Goal: Information Seeking & Learning: Learn about a topic

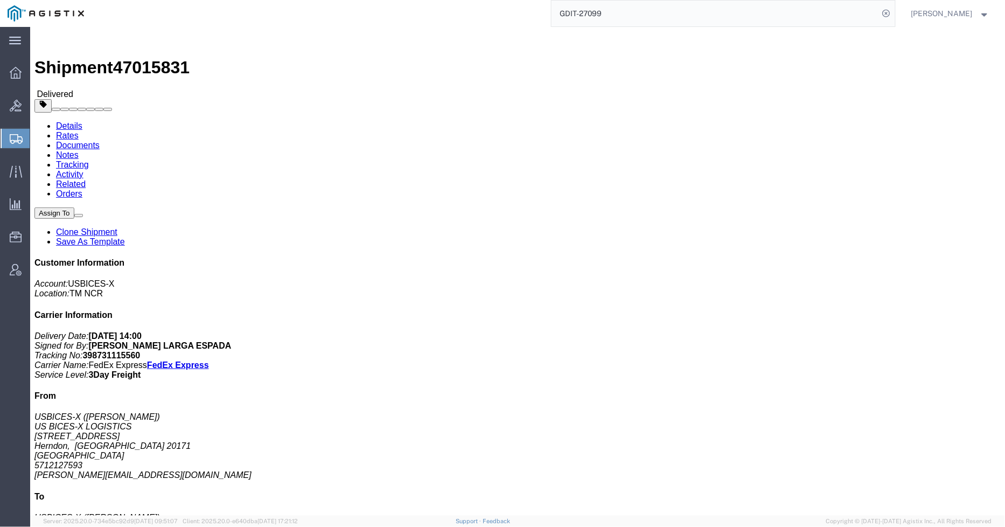
click at [5, 137] on div at bounding box center [16, 138] width 30 height 19
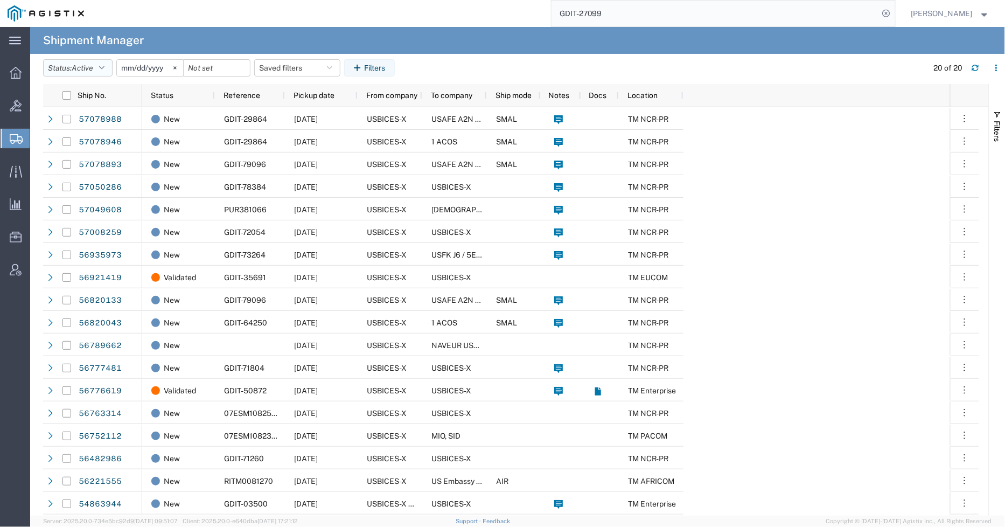
click at [100, 65] on button "Status: Active" at bounding box center [77, 67] width 69 height 17
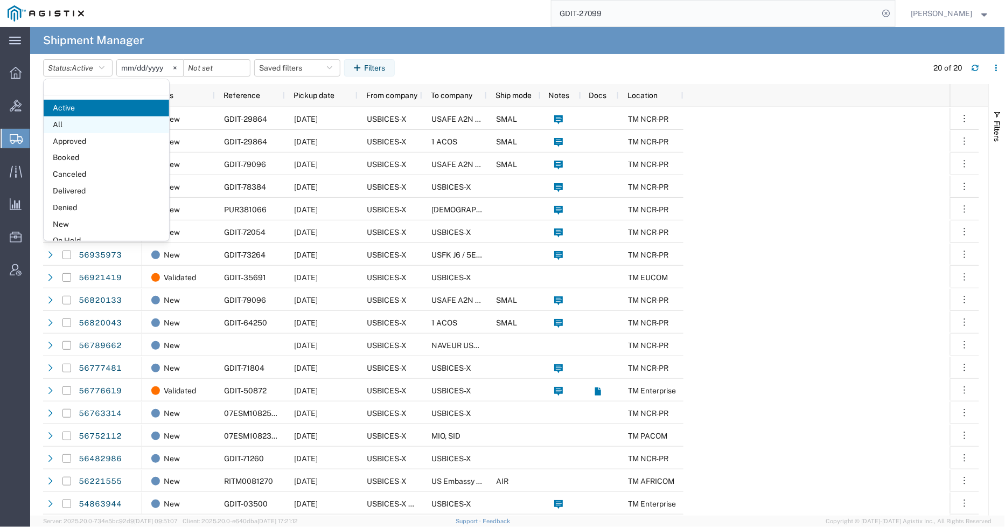
click at [70, 124] on span "All" at bounding box center [107, 124] width 126 height 17
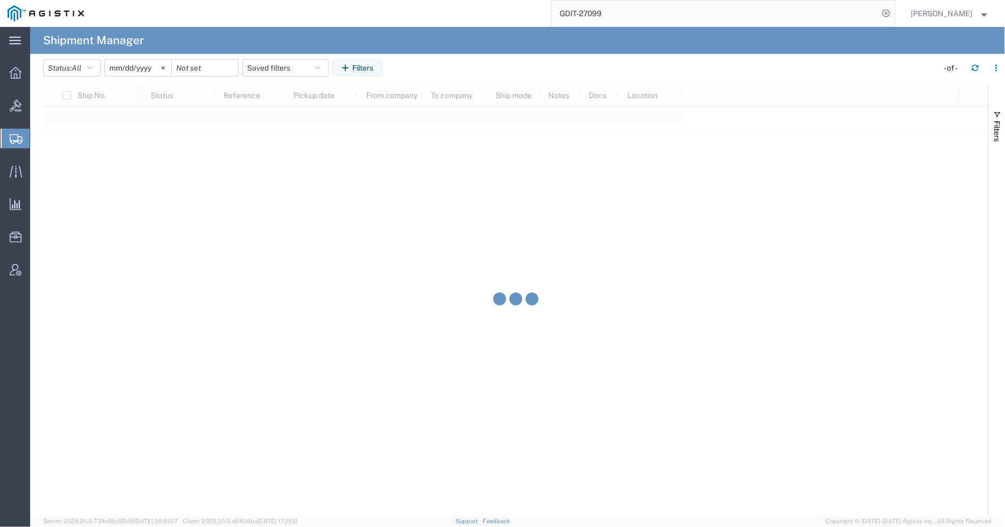
click at [135, 65] on input "[DATE]" at bounding box center [138, 68] width 66 height 16
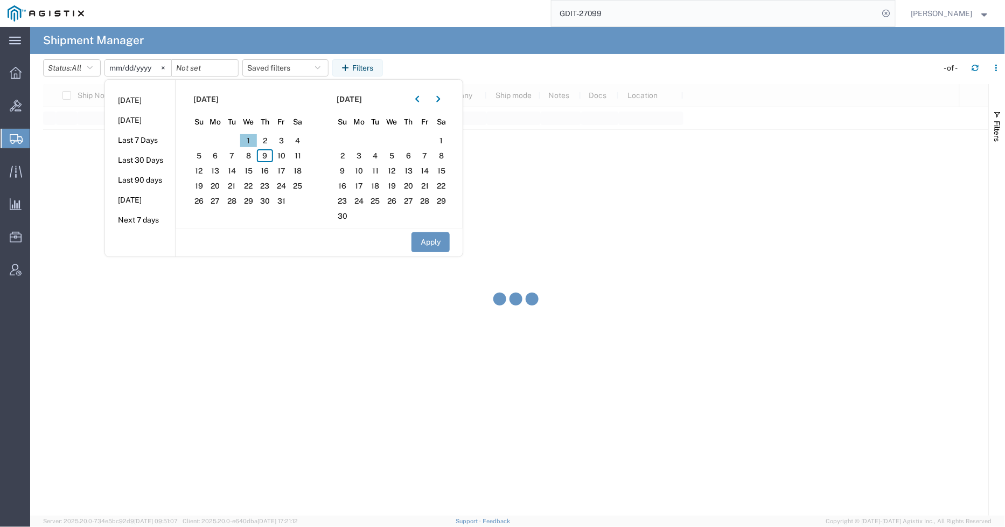
click at [249, 136] on span "1" at bounding box center [248, 140] width 17 height 13
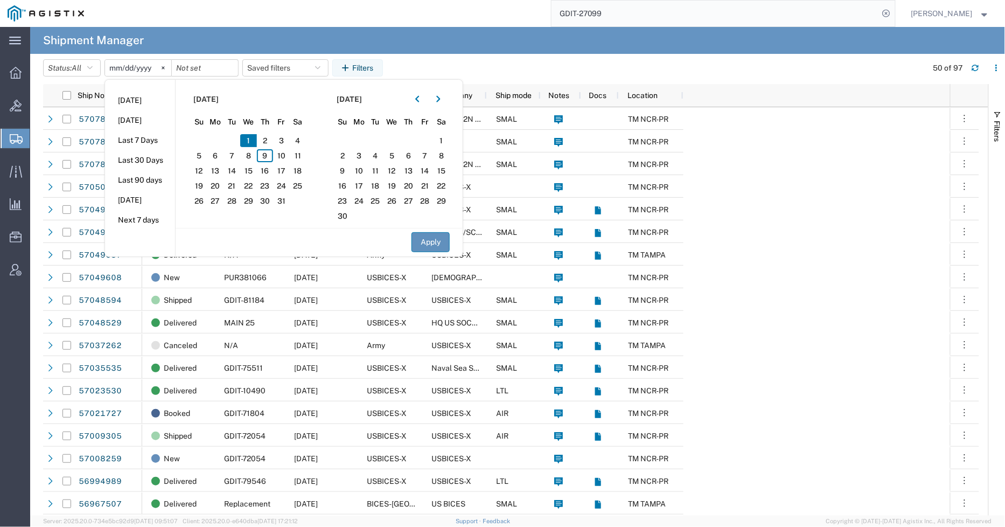
click at [436, 242] on button "Apply" at bounding box center [431, 242] width 38 height 20
type input "[DATE]"
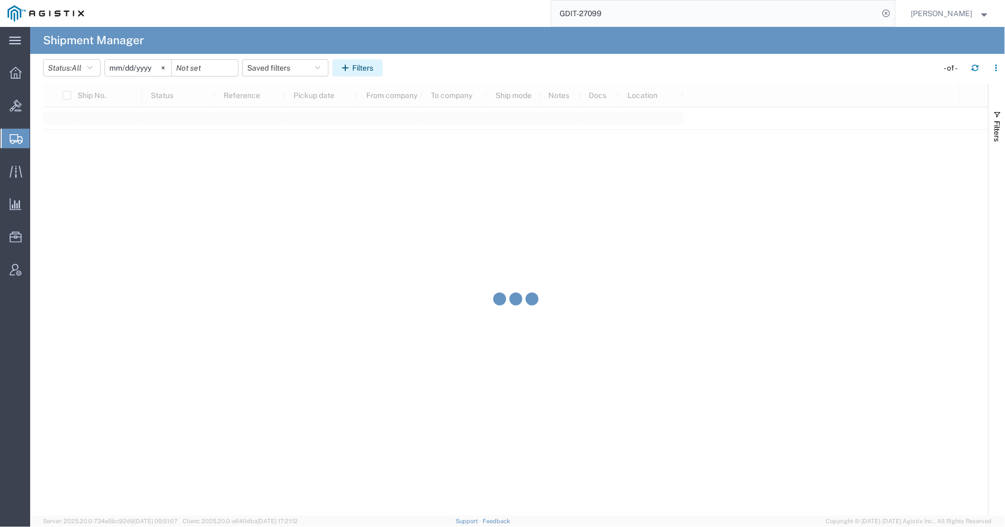
click at [367, 67] on button "Filters" at bounding box center [357, 67] width 51 height 17
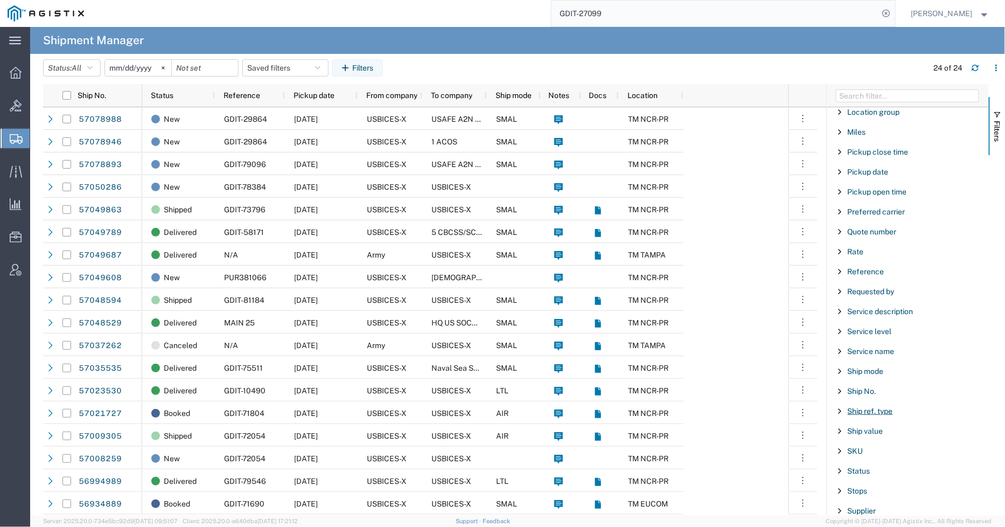
scroll to position [718, 0]
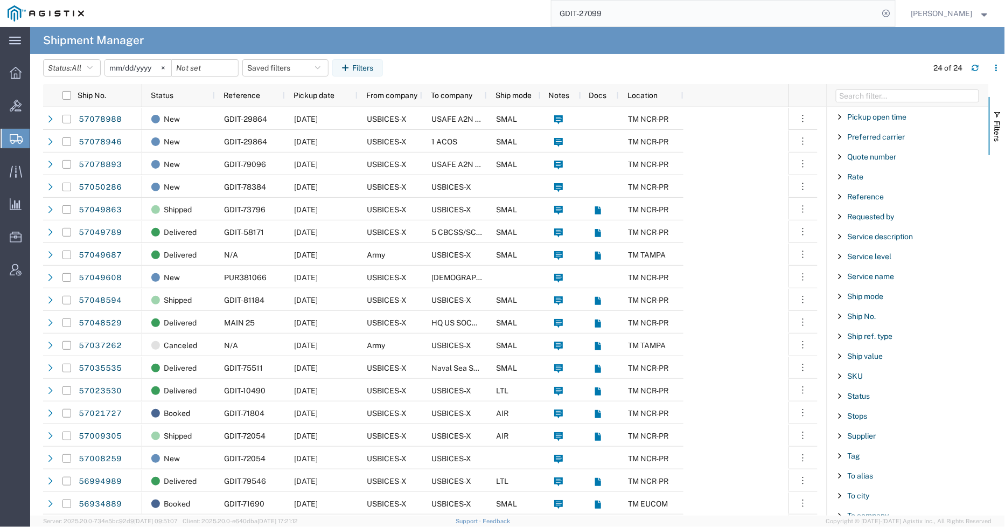
click at [863, 406] on div "Status" at bounding box center [908, 395] width 162 height 19
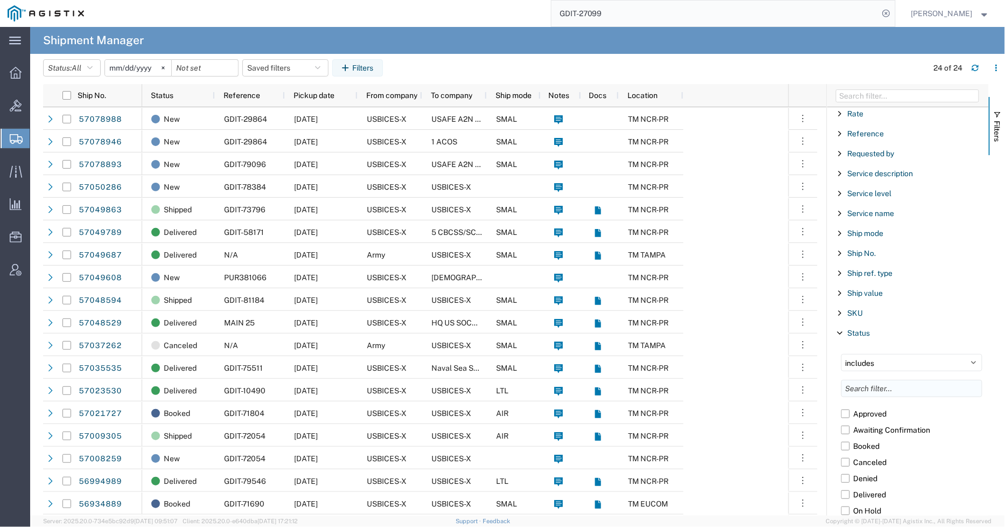
scroll to position [838, 0]
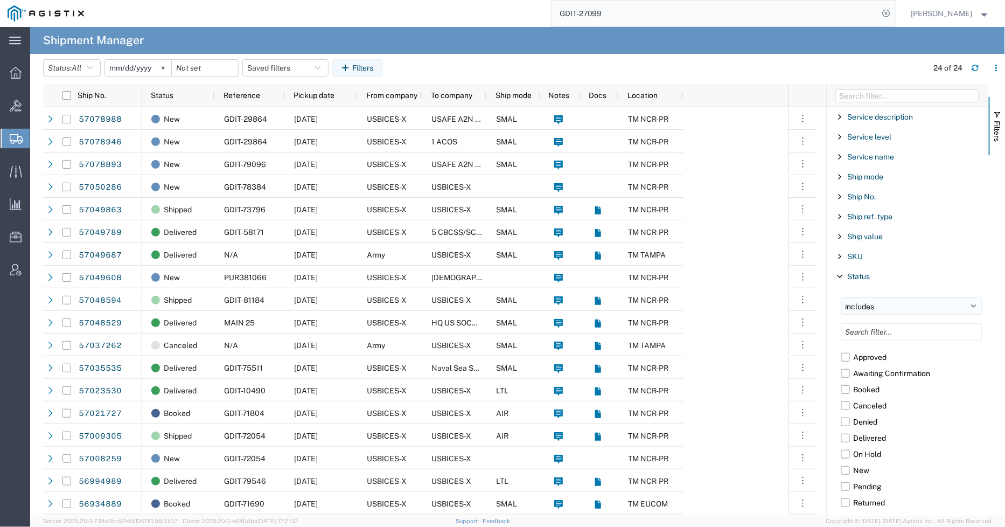
click at [904, 309] on select "includes excludes" at bounding box center [911, 305] width 141 height 17
click at [909, 261] on div "SKU" at bounding box center [908, 256] width 162 height 19
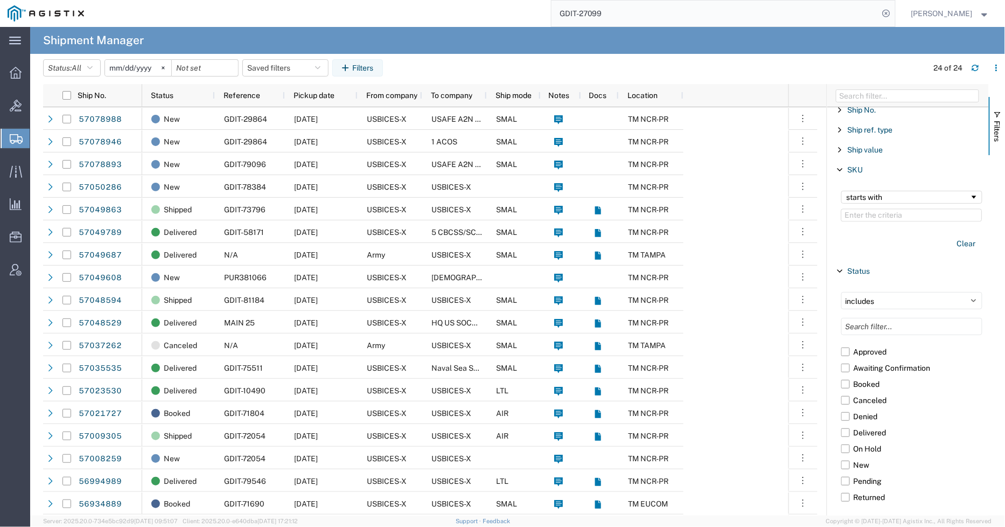
scroll to position [897, 0]
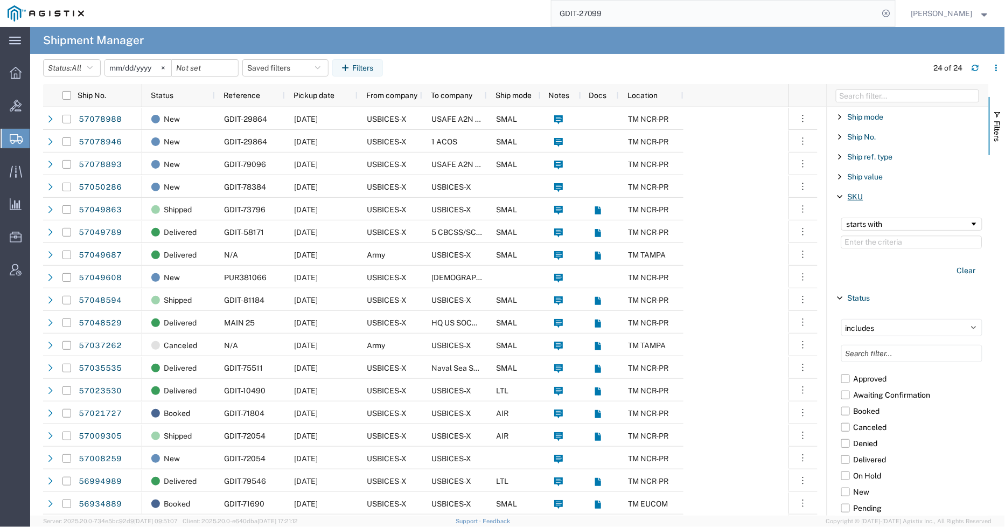
click at [853, 200] on span "SKU" at bounding box center [856, 196] width 16 height 9
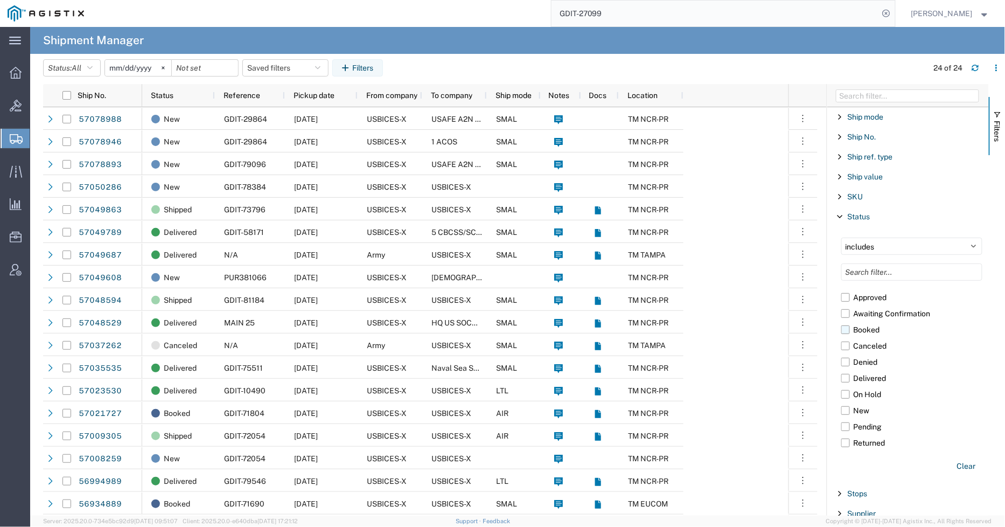
click at [846, 335] on label "Booked" at bounding box center [911, 330] width 141 height 16
click at [0, 0] on input "Booked" at bounding box center [0, 0] width 0 height 0
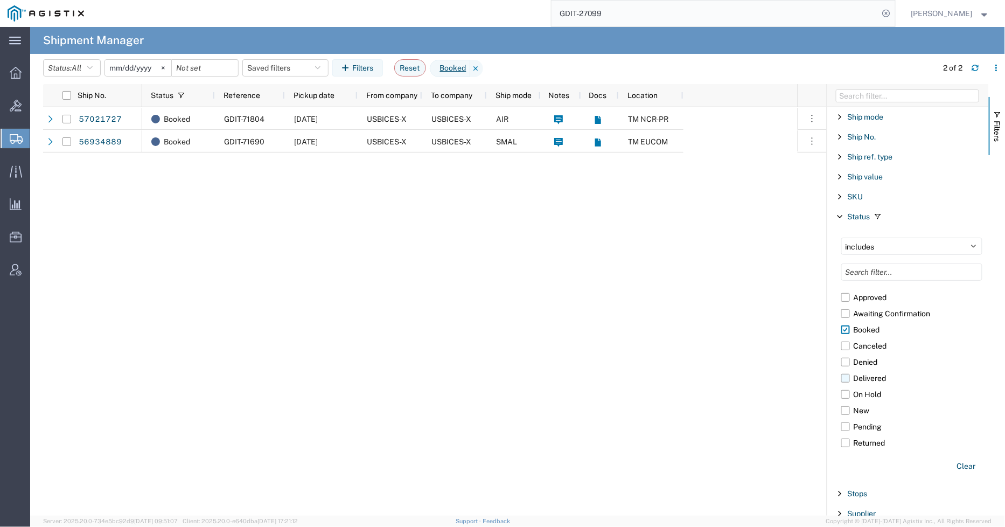
click at [843, 381] on label "Delivered" at bounding box center [911, 378] width 141 height 16
click at [0, 0] on input "Delivered" at bounding box center [0, 0] width 0 height 0
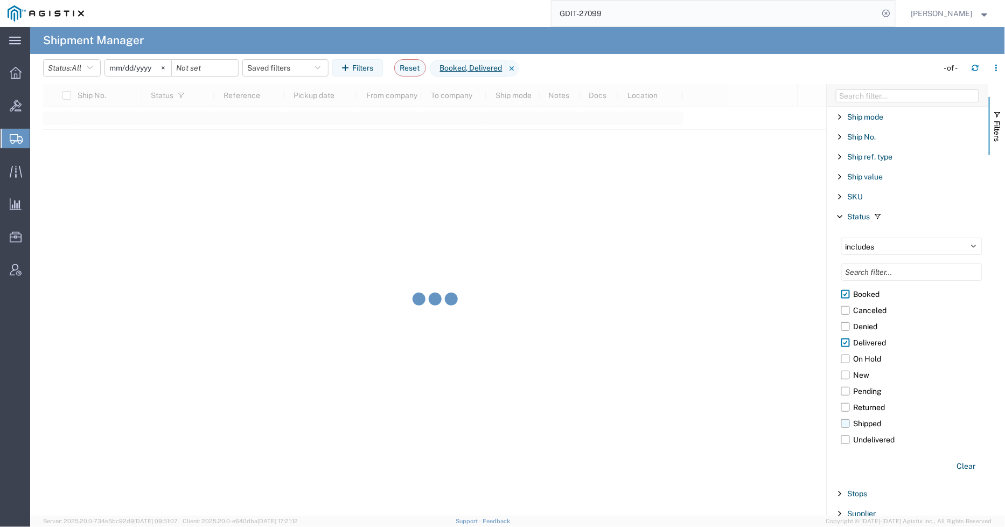
scroll to position [55, 0]
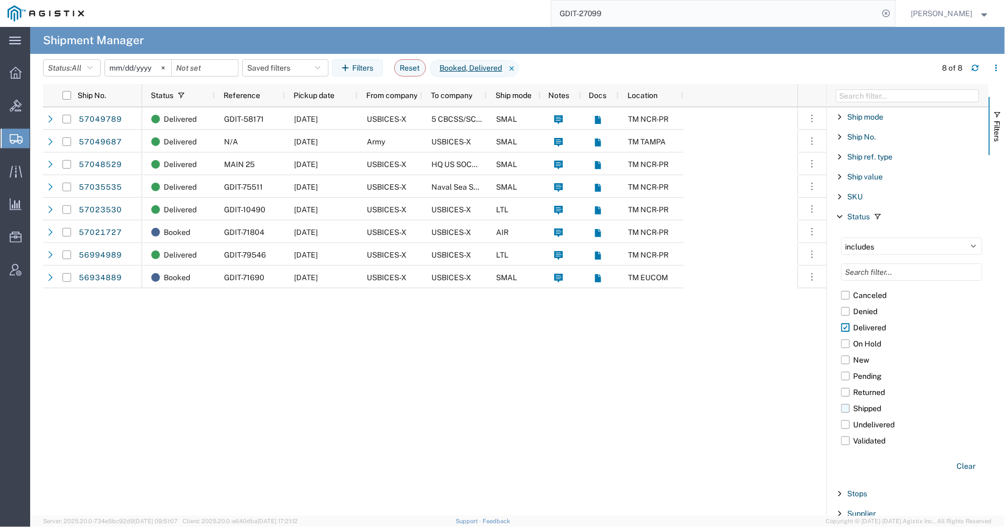
click at [846, 407] on label "Shipped" at bounding box center [911, 408] width 141 height 16
click at [0, 0] on input "Shipped" at bounding box center [0, 0] width 0 height 0
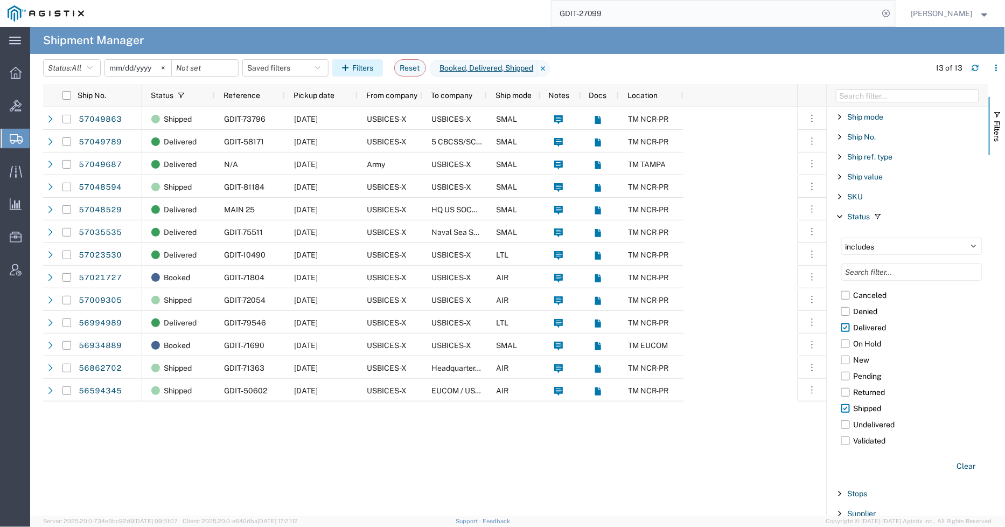
click at [364, 66] on button "Filters" at bounding box center [357, 67] width 51 height 17
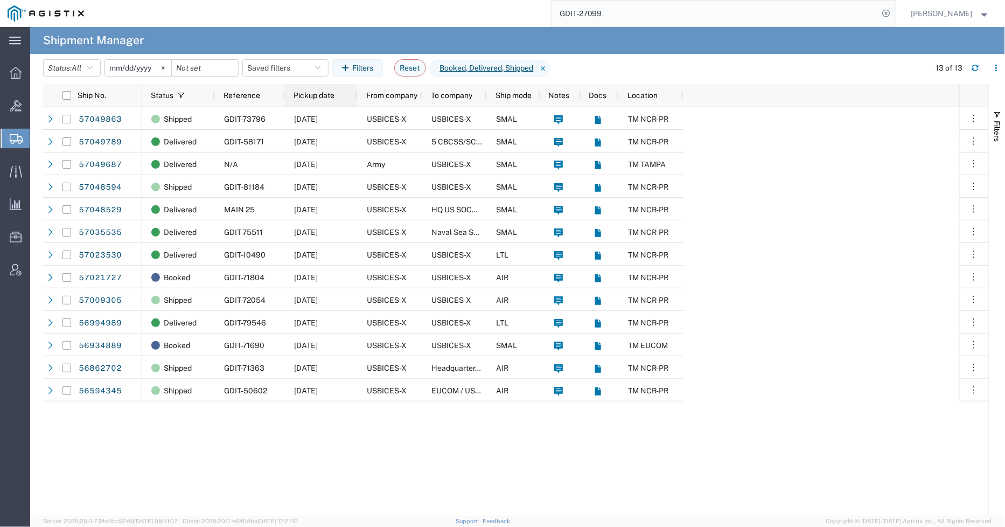
click at [329, 97] on span "Pickup date" at bounding box center [314, 95] width 41 height 9
click at [930, 394] on div "Delivered GDIT-79546 [DATE] USBICES-X USBICES-X LTL TM NCR-PR Shipped GDIT-7136…" at bounding box center [550, 311] width 817 height 408
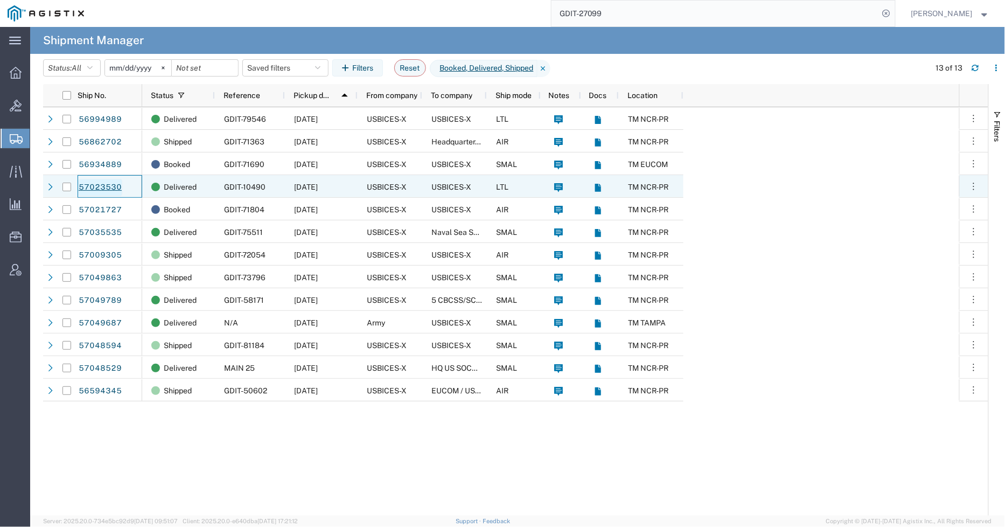
click at [113, 187] on link "57023530" at bounding box center [100, 187] width 44 height 17
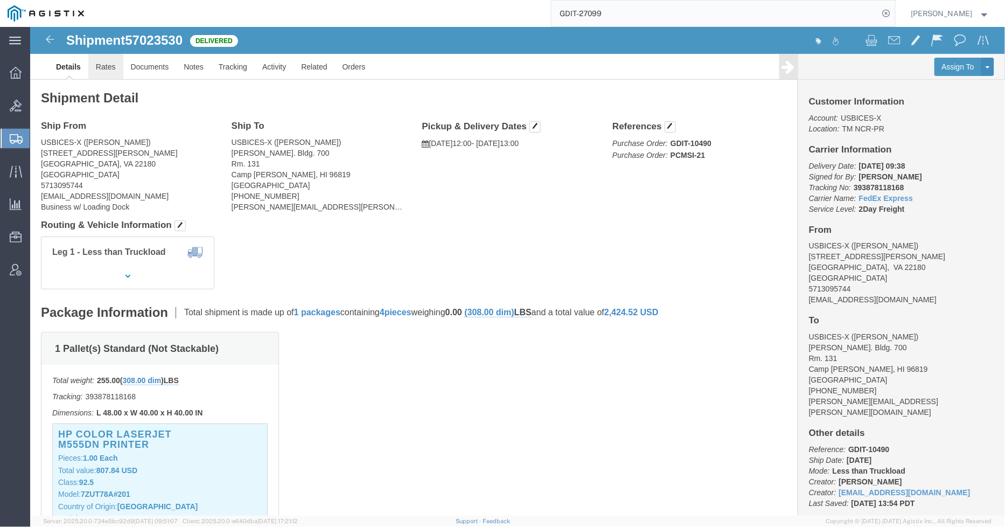
click link "Rates"
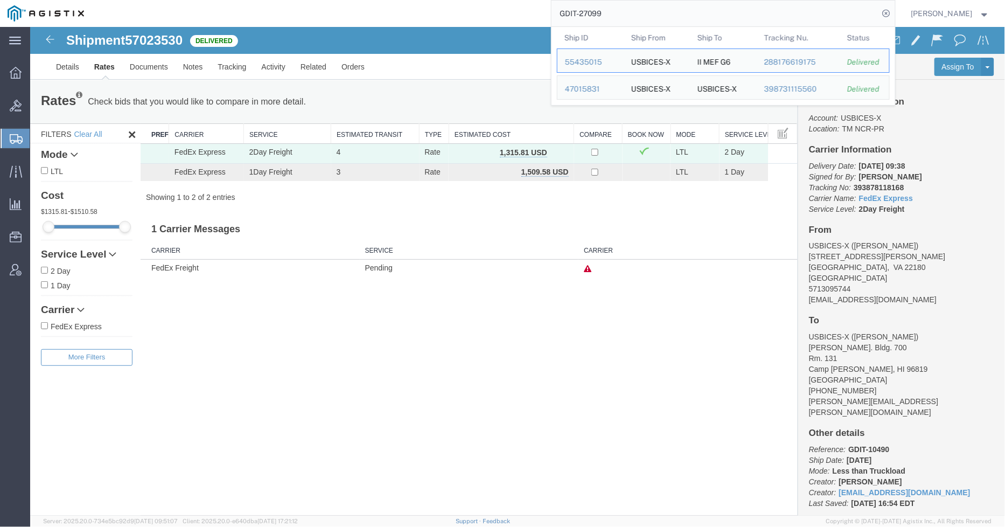
click at [620, 12] on input "GDIT-27099" at bounding box center [715, 14] width 327 height 26
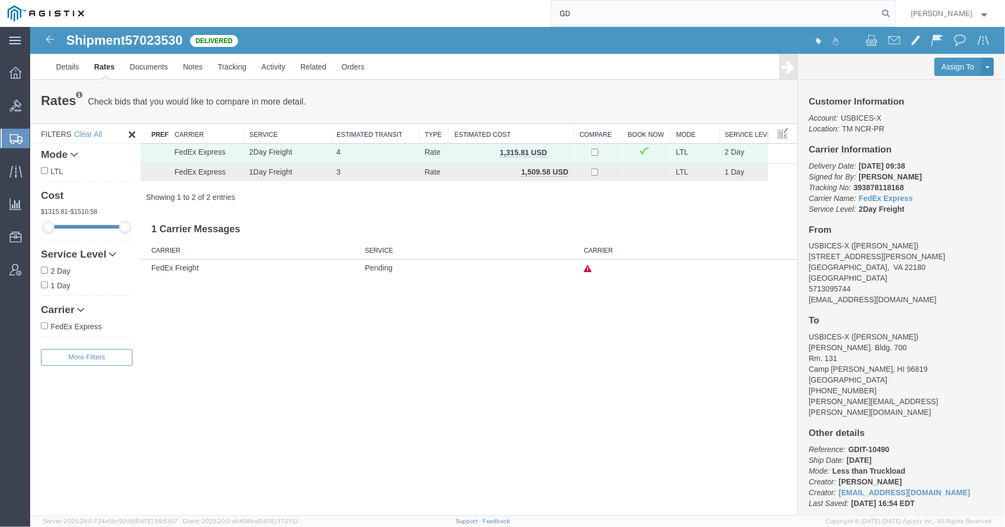
type input "G"
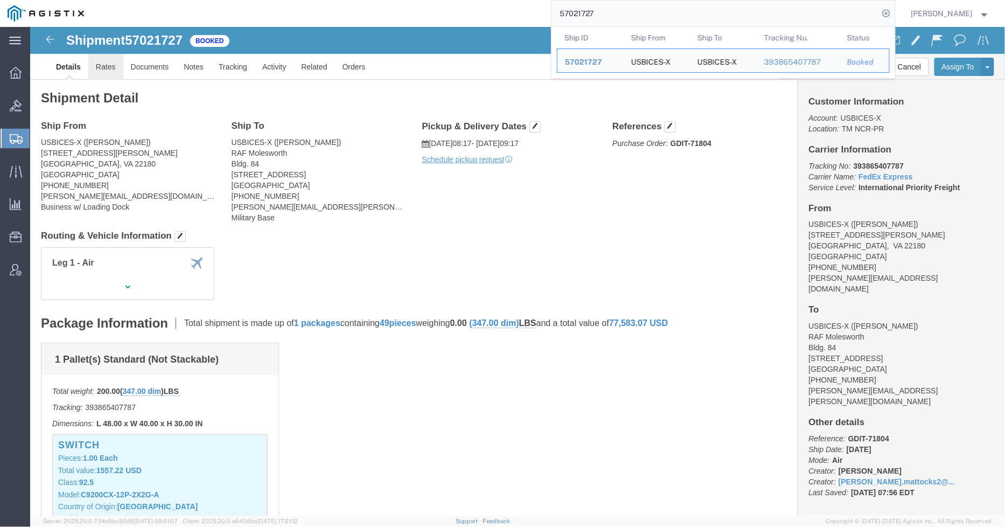
click link "Rates"
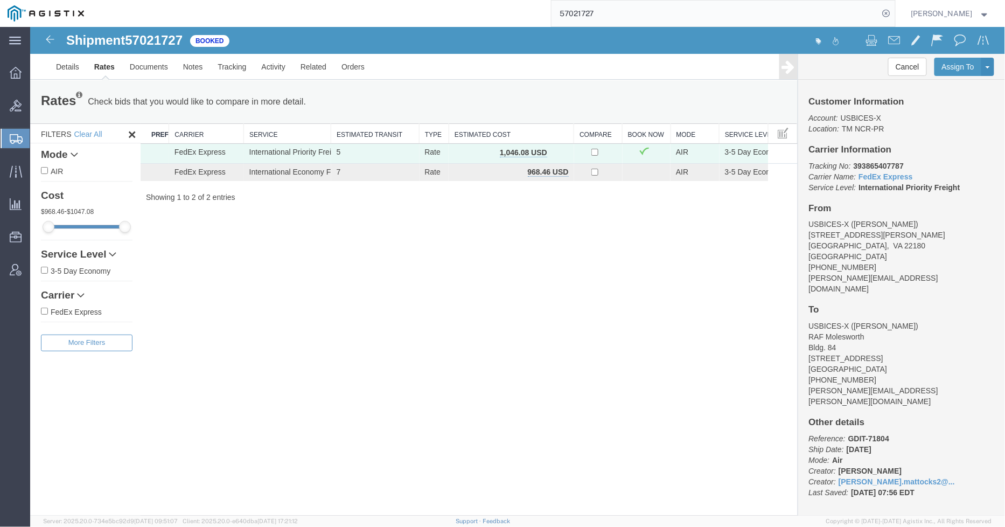
click at [614, 9] on input "57021727" at bounding box center [715, 14] width 327 height 26
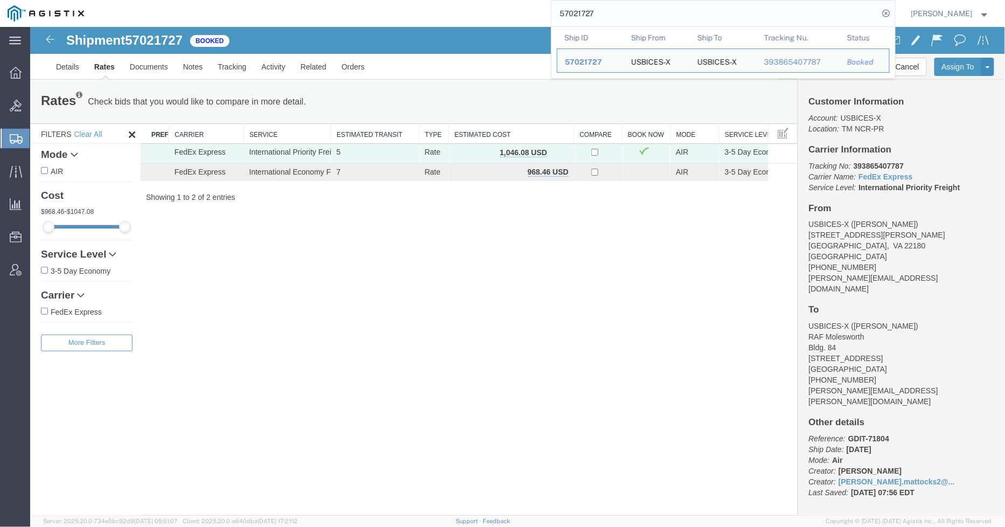
click at [614, 9] on input "57021727" at bounding box center [715, 14] width 327 height 26
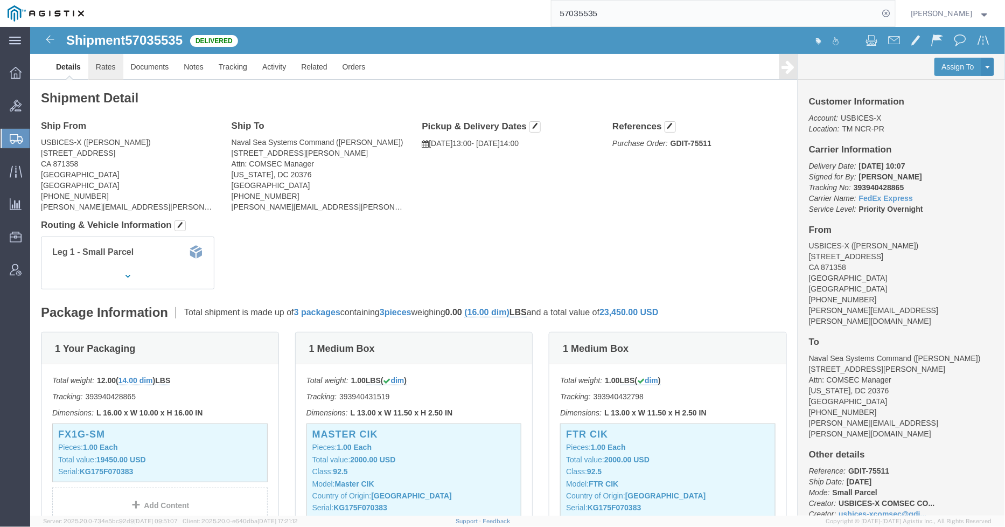
click link "Rates"
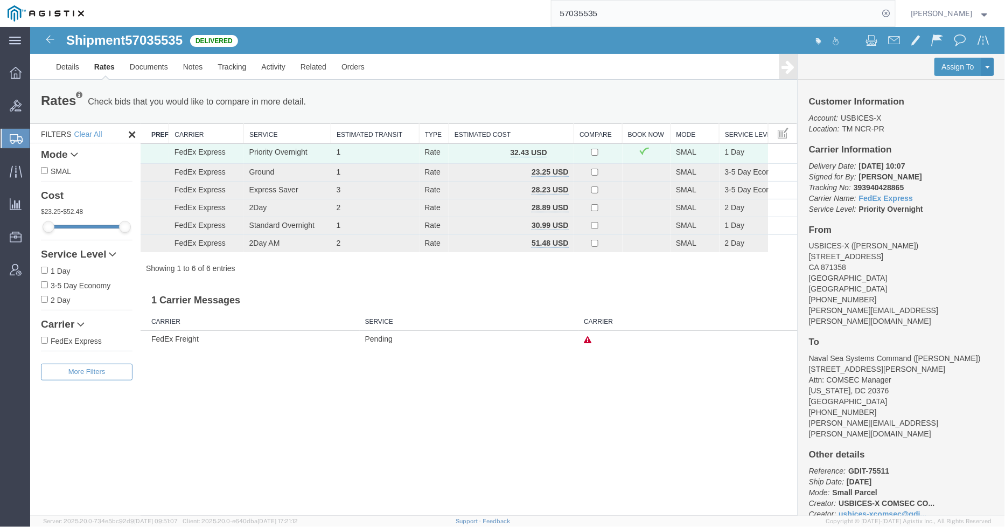
drag, startPoint x: 569, startPoint y: 8, endPoint x: 562, endPoint y: 8, distance: 7.0
click at [562, 8] on input "57035535" at bounding box center [715, 14] width 327 height 26
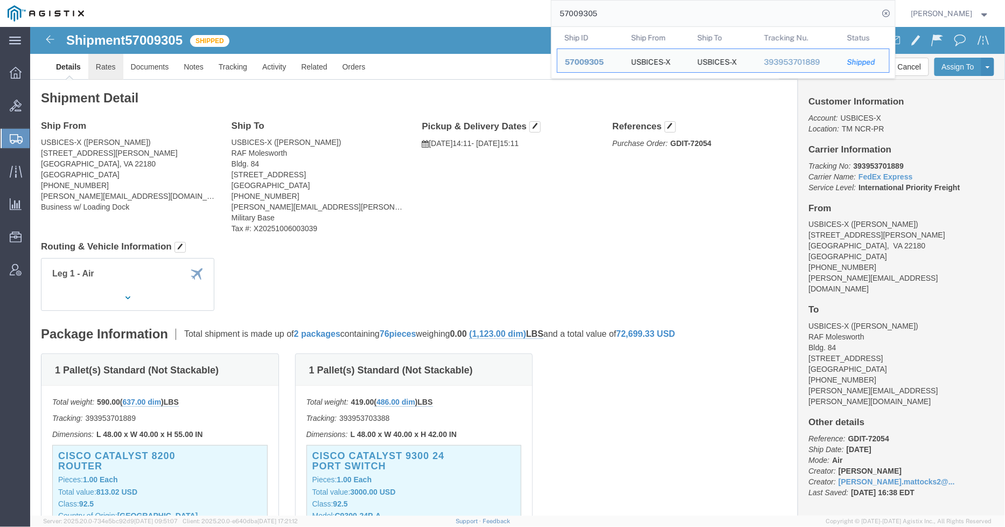
click link "Rates"
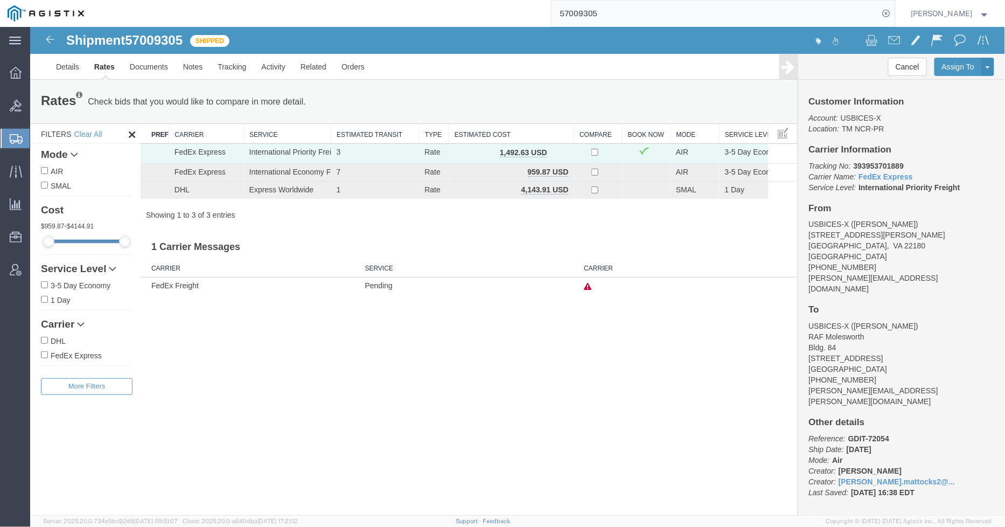
click at [549, 16] on div "57009305" at bounding box center [494, 13] width 804 height 27
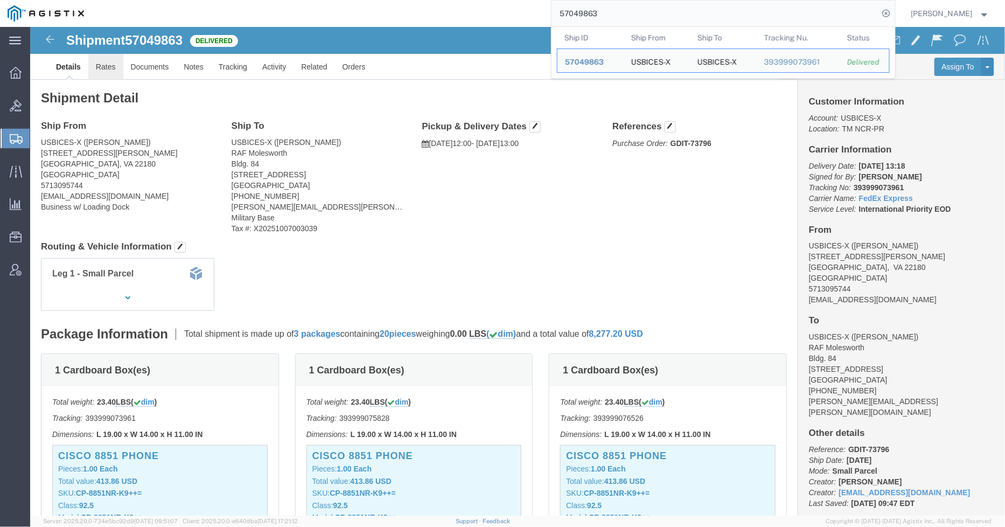
click link "Rates"
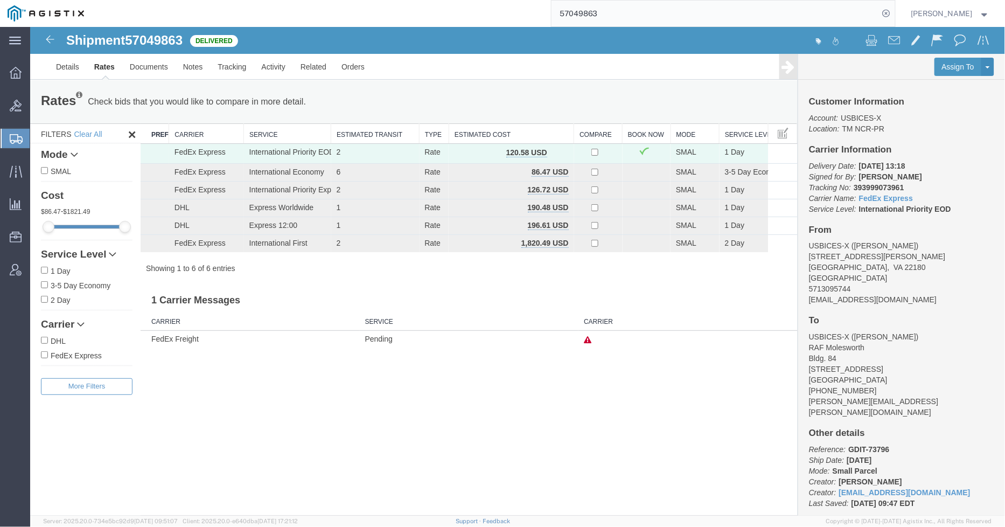
drag, startPoint x: 575, startPoint y: 12, endPoint x: 558, endPoint y: 10, distance: 16.9
click at [559, 10] on input "57049863" at bounding box center [715, 14] width 327 height 26
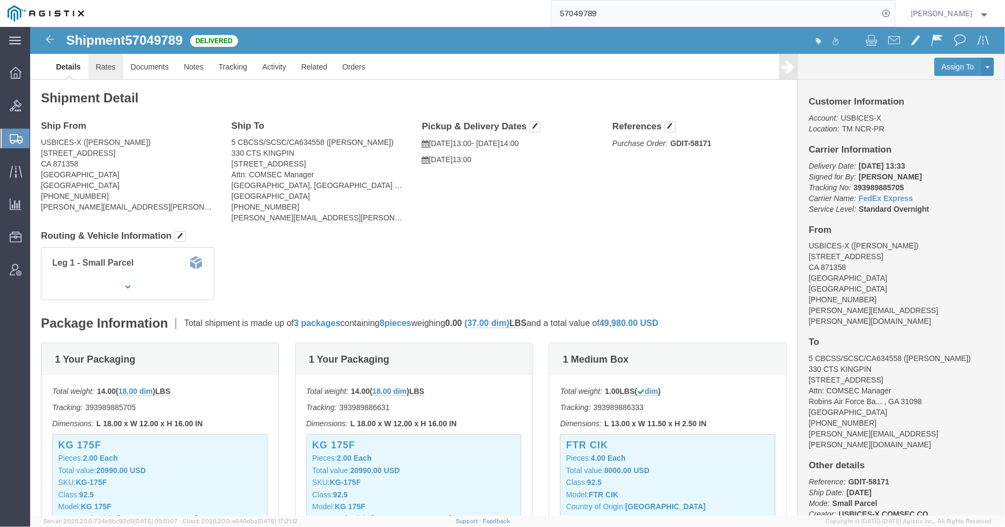
click link "Rates"
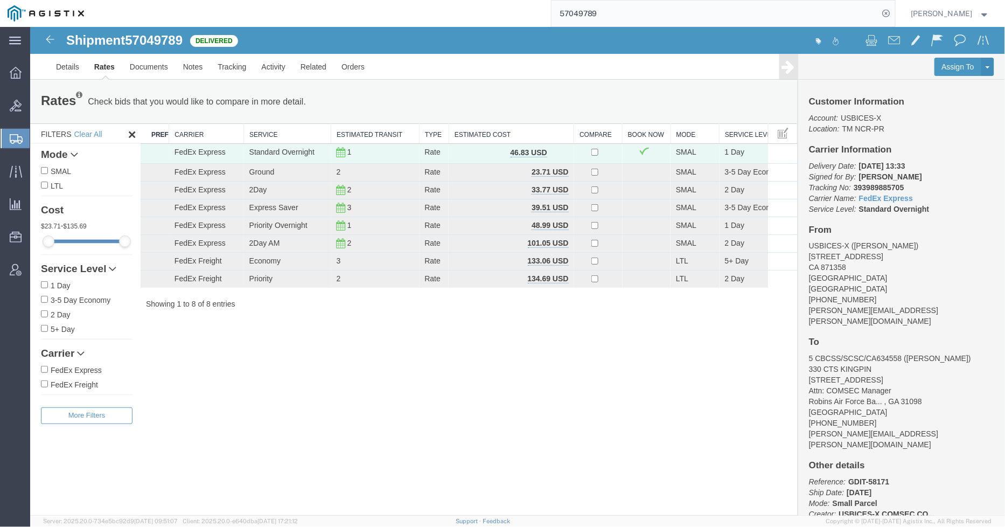
drag, startPoint x: 626, startPoint y: 23, endPoint x: 559, endPoint y: 15, distance: 67.8
click at [559, 15] on input "57049789" at bounding box center [715, 14] width 327 height 26
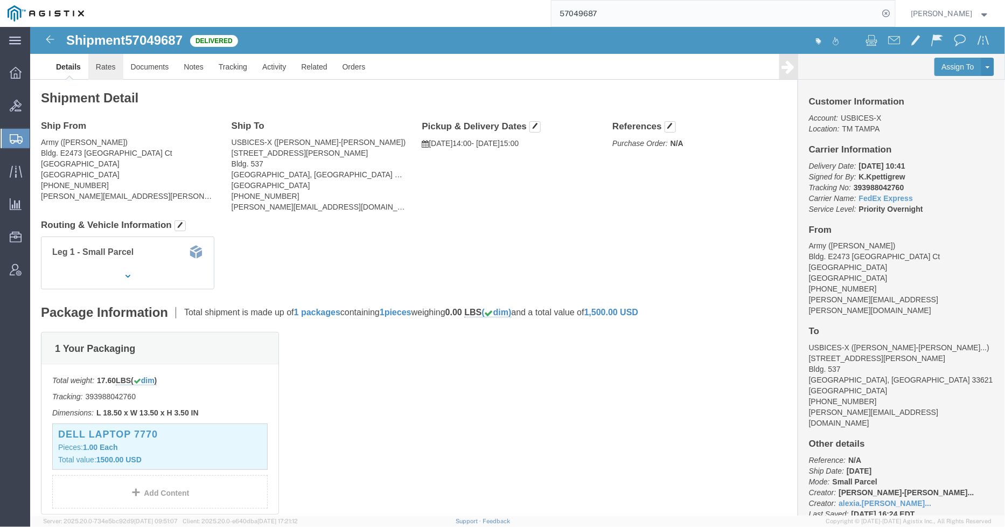
click link "Rates"
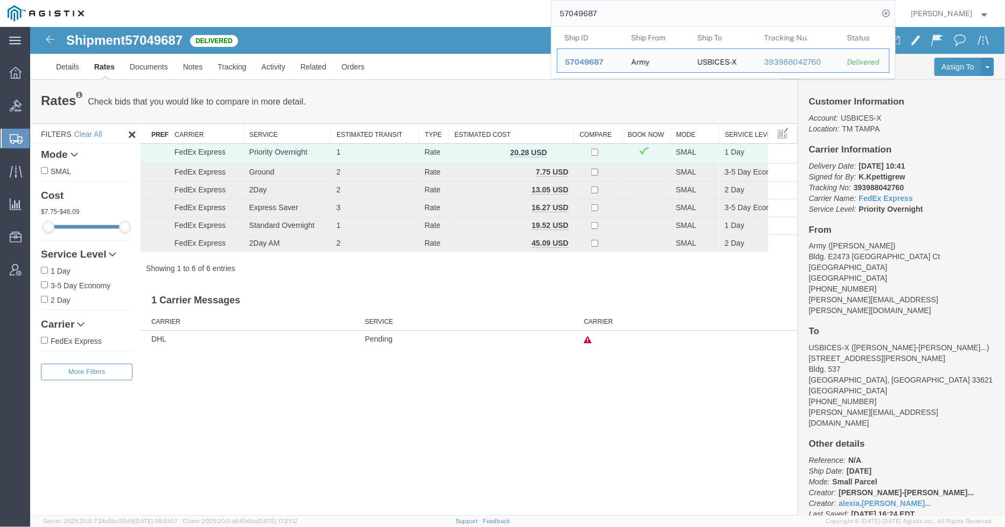
drag, startPoint x: 653, startPoint y: 19, endPoint x: 542, endPoint y: 9, distance: 111.4
click at [542, 9] on div "57049687 Ship ID Ship From Ship To Tracking Nu. Status Ship ID 57049687 Ship Fr…" at bounding box center [494, 13] width 804 height 27
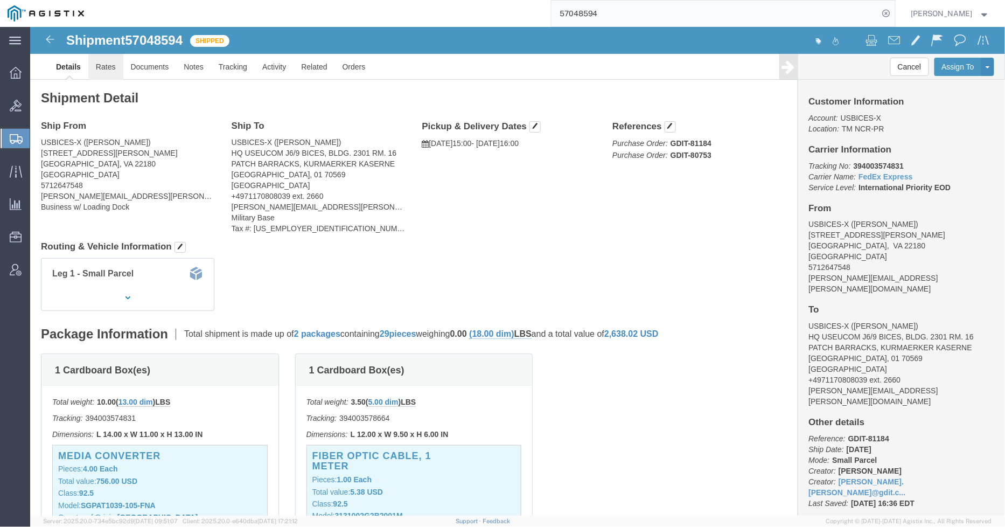
click link "Rates"
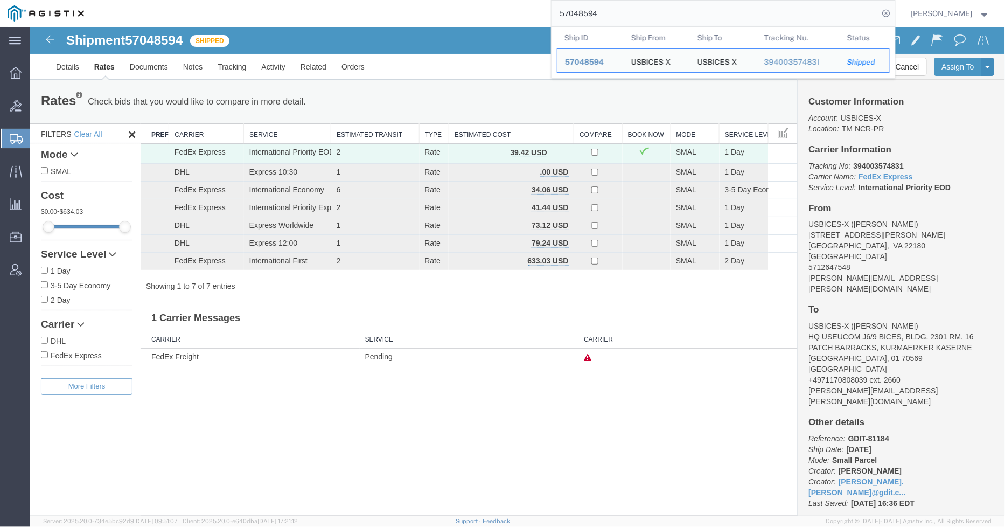
drag, startPoint x: 604, startPoint y: 6, endPoint x: 533, endPoint y: 4, distance: 70.6
click at [533, 4] on div "57048594 Ship ID Ship From Ship To Tracking Nu. Status Ship ID 57048594 Ship Fr…" at bounding box center [494, 13] width 804 height 27
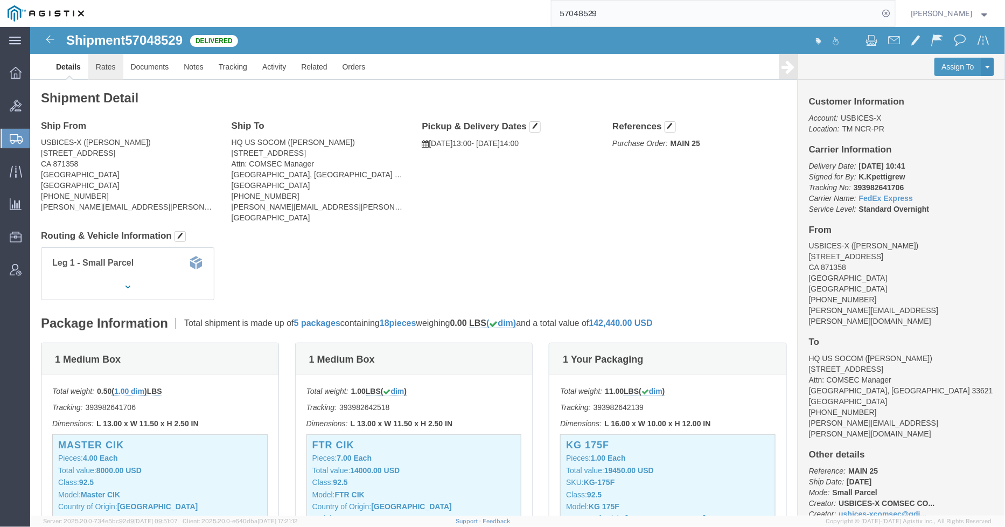
click link "Rates"
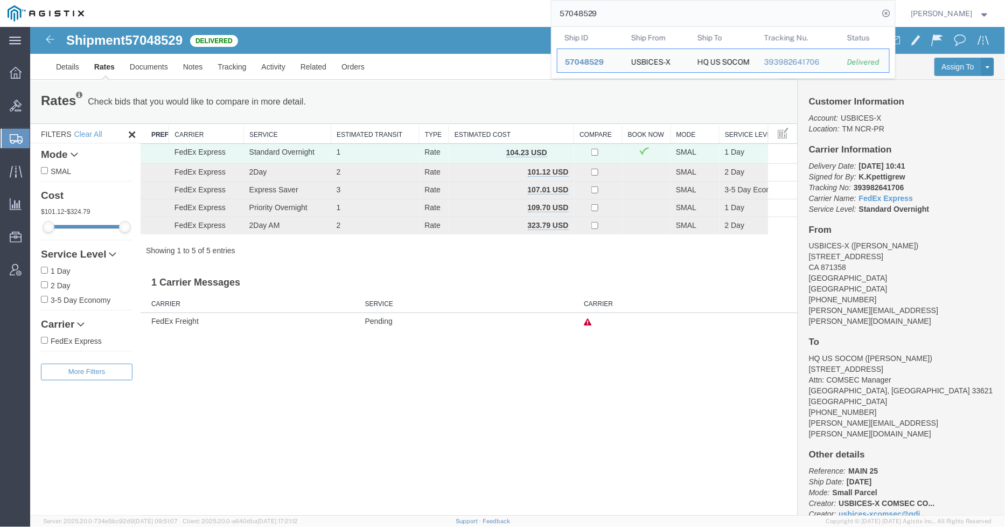
drag, startPoint x: 613, startPoint y: 10, endPoint x: 545, endPoint y: 10, distance: 68.4
click at [545, 10] on div "57048529 Ship ID Ship From Ship To Tracking Nu. Status Ship ID 57048529 Ship Fr…" at bounding box center [494, 13] width 804 height 27
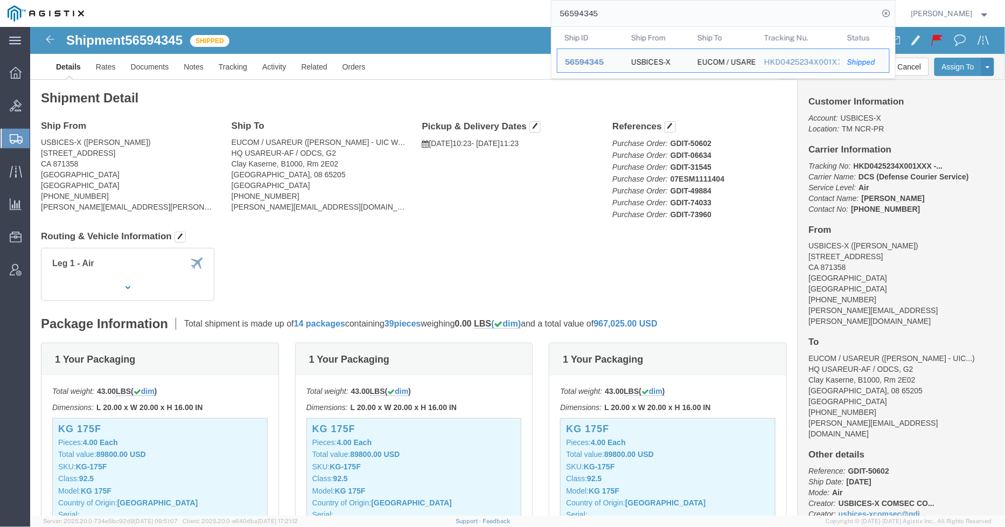
click address "USBICES-X ([PERSON_NAME]) [STREET_ADDRESS] CA [GEOGRAPHIC_DATA] [PHONE_NUMBER] …"
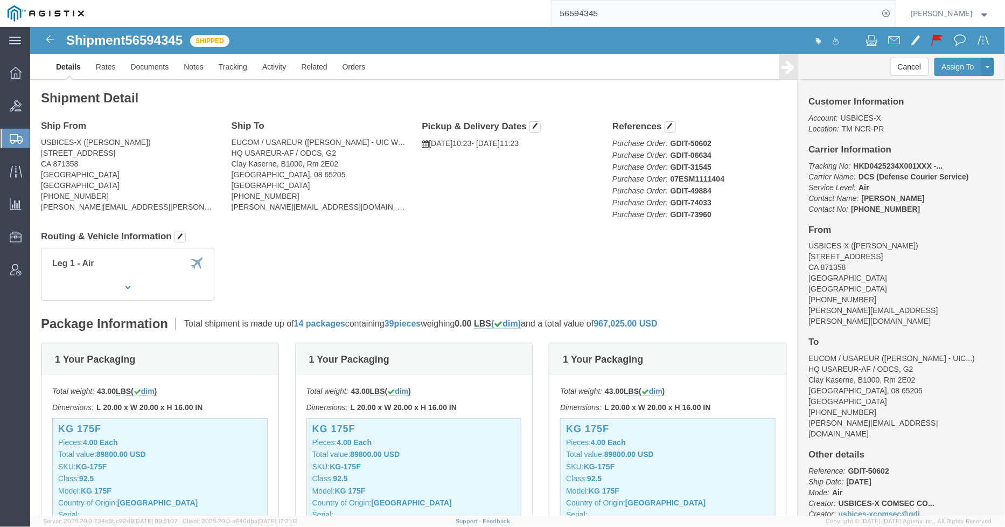
click at [622, 22] on input "56594345" at bounding box center [715, 14] width 327 height 26
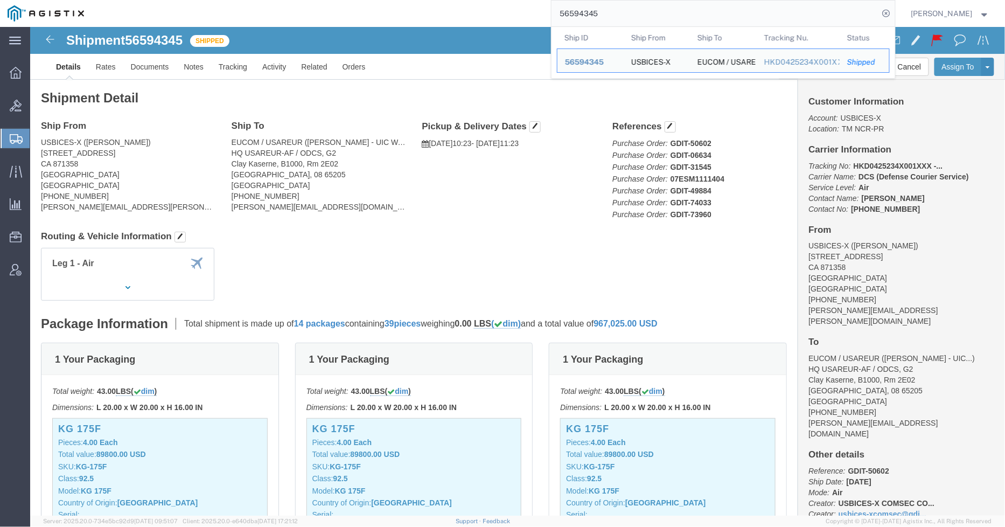
click at [622, 22] on input "56594345" at bounding box center [715, 14] width 327 height 26
paste input "393332636213"
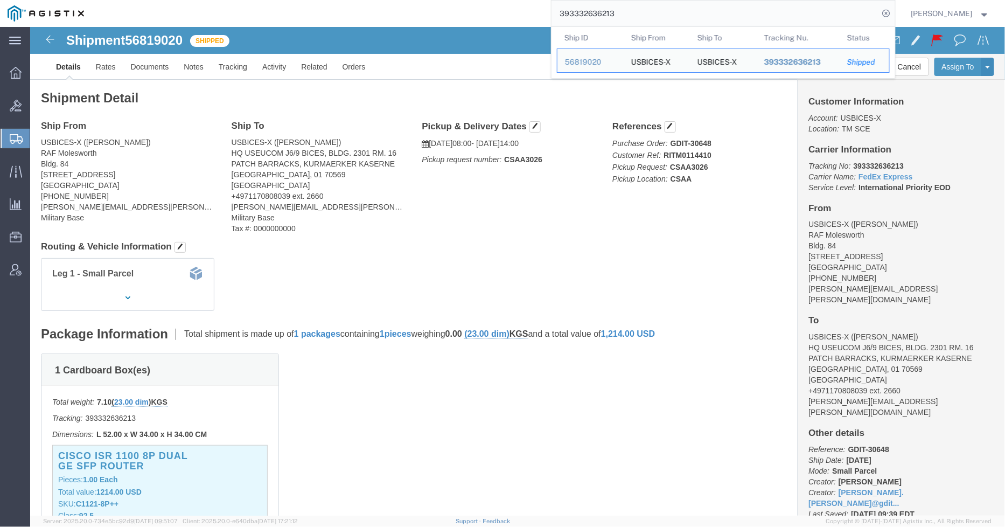
drag, startPoint x: 639, startPoint y: 19, endPoint x: 491, endPoint y: 14, distance: 148.2
click at [491, 14] on div "393332636213 Ship ID Ship From Ship To Tracking Nu. Status Ship ID 56819020 Shi…" at bounding box center [494, 13] width 804 height 27
paste input "514736360"
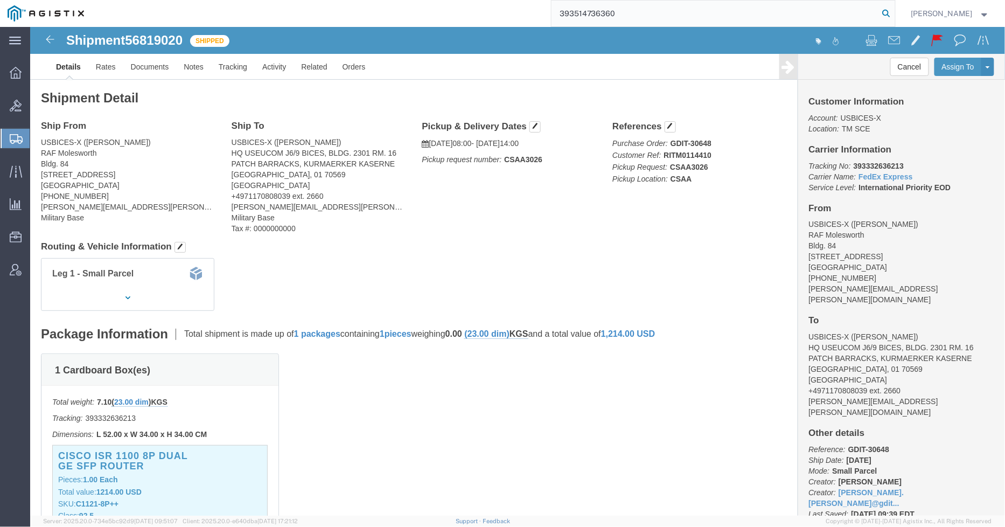
click at [888, 11] on icon at bounding box center [886, 13] width 15 height 15
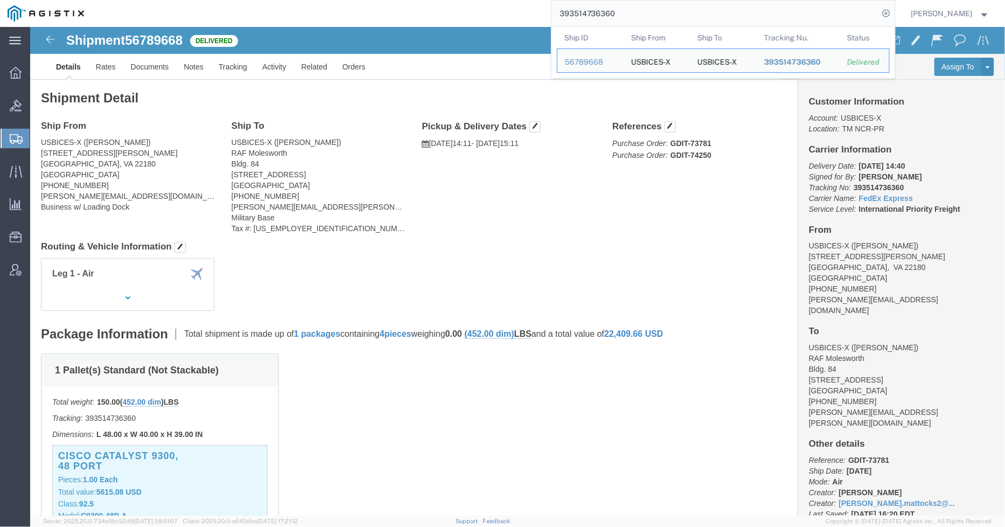
drag, startPoint x: 650, startPoint y: 13, endPoint x: 521, endPoint y: 17, distance: 128.8
click at [521, 17] on div "393514736360 Ship ID Ship From Ship To Tracking Nu. Status Ship ID 56789668 Shi…" at bounding box center [494, 13] width 804 height 27
paste input "393547307044"
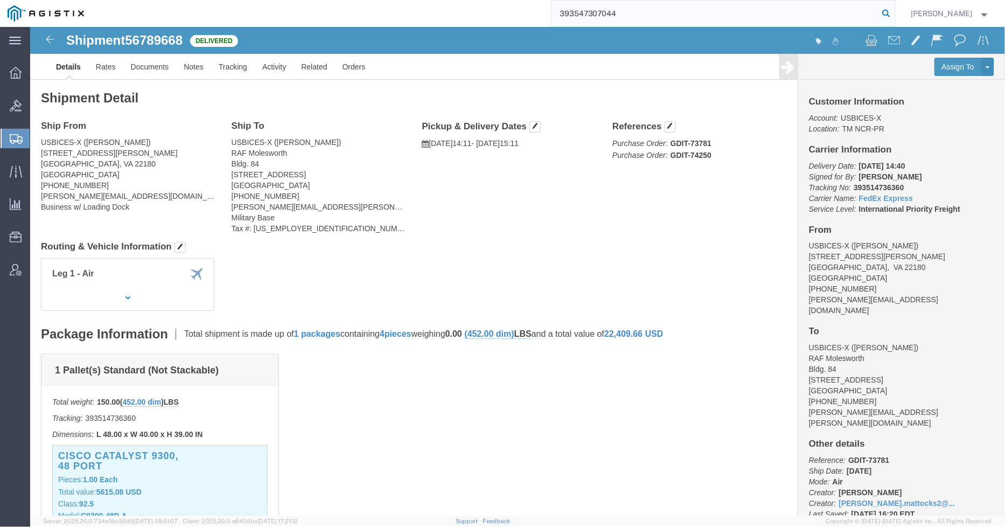
click at [894, 7] on icon at bounding box center [886, 13] width 15 height 15
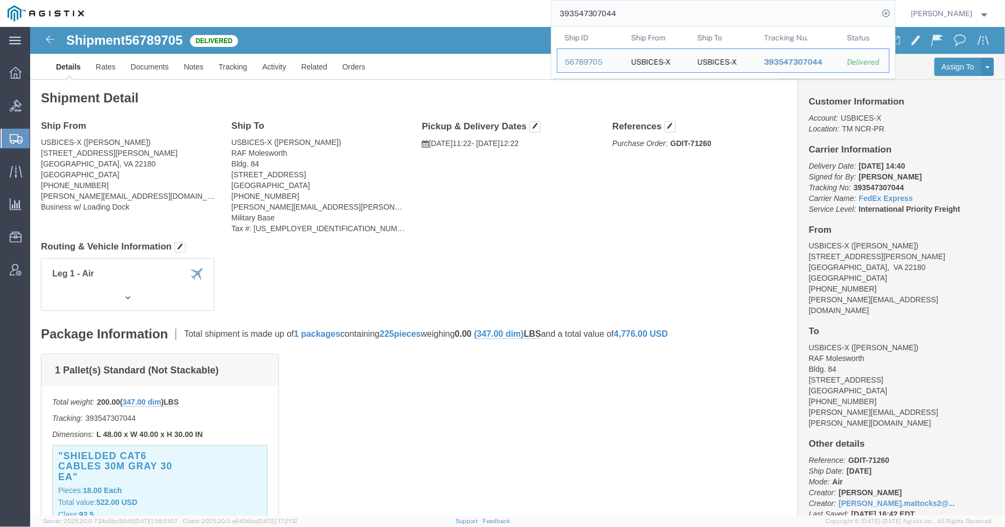
drag, startPoint x: 649, startPoint y: 12, endPoint x: 518, endPoint y: 17, distance: 131.5
click at [518, 17] on div "393547307044 Ship ID Ship From Ship To Tracking Nu. Status Ship ID 56789705 Shi…" at bounding box center [494, 13] width 804 height 27
paste input "393502069781"
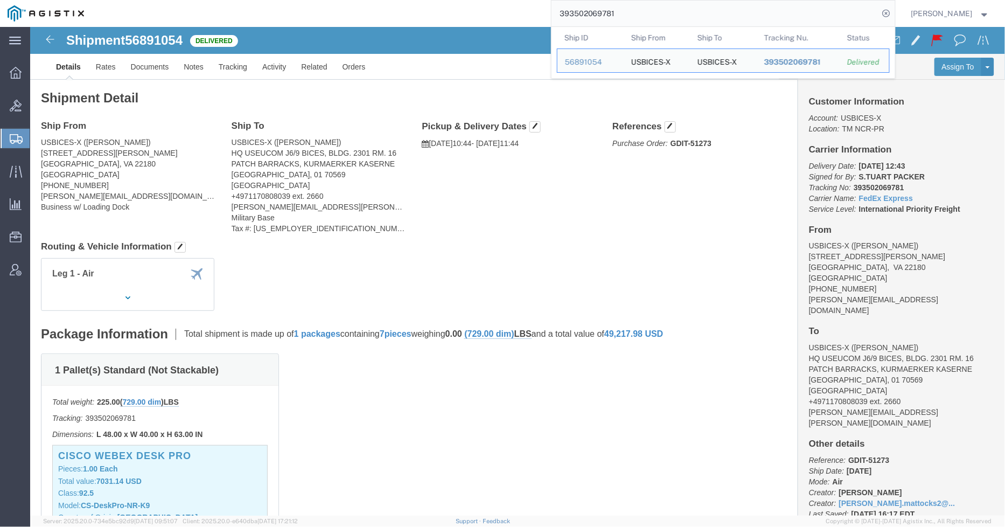
drag, startPoint x: 630, startPoint y: 18, endPoint x: 555, endPoint y: 19, distance: 75.4
click at [556, 19] on div "393502069781 Ship ID Ship From Ship To Tracking Nu. Status Ship ID 56891054 Shi…" at bounding box center [494, 13] width 804 height 27
paste input "393543395982"
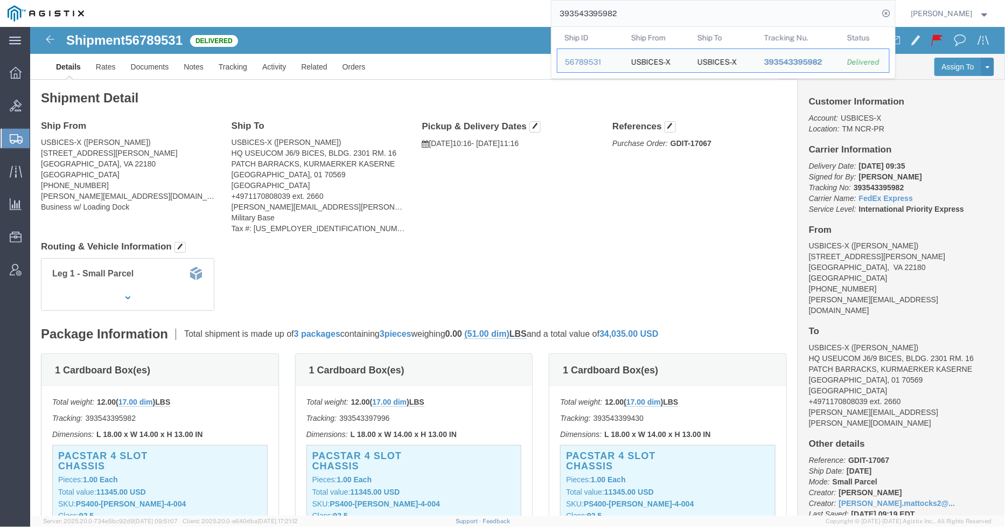
drag, startPoint x: 610, startPoint y: 12, endPoint x: 482, endPoint y: 12, distance: 127.7
click at [482, 12] on div "393543395982 Ship ID Ship From Ship To Tracking Nu. Status Ship ID 56789531 Shi…" at bounding box center [494, 13] width 804 height 27
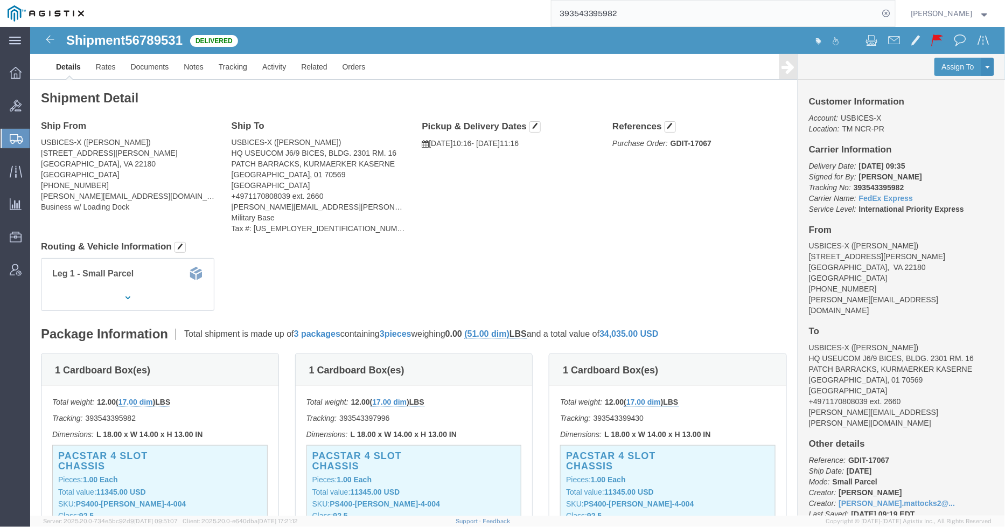
paste input "393515815441"
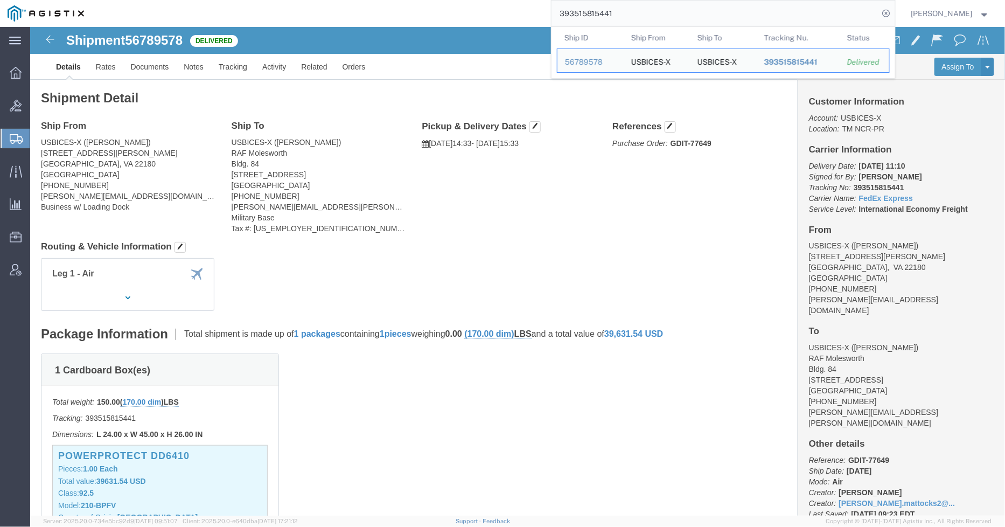
drag, startPoint x: 643, startPoint y: 17, endPoint x: 478, endPoint y: 4, distance: 165.3
click at [478, 4] on div "393515815441 Ship ID Ship From Ship To Tracking Nu. Status Ship ID 56789578 Shi…" at bounding box center [494, 13] width 804 height 27
paste input "393394317300"
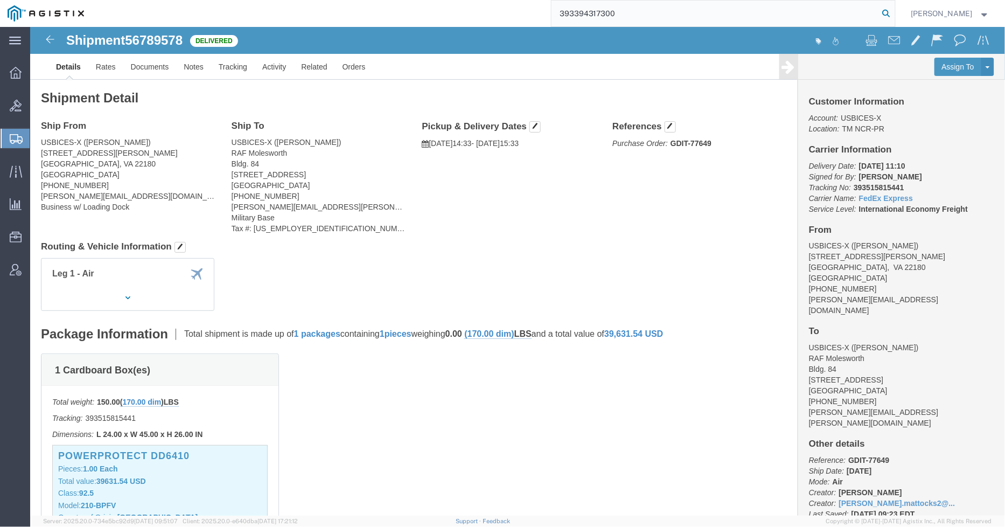
click at [891, 9] on icon at bounding box center [886, 13] width 15 height 15
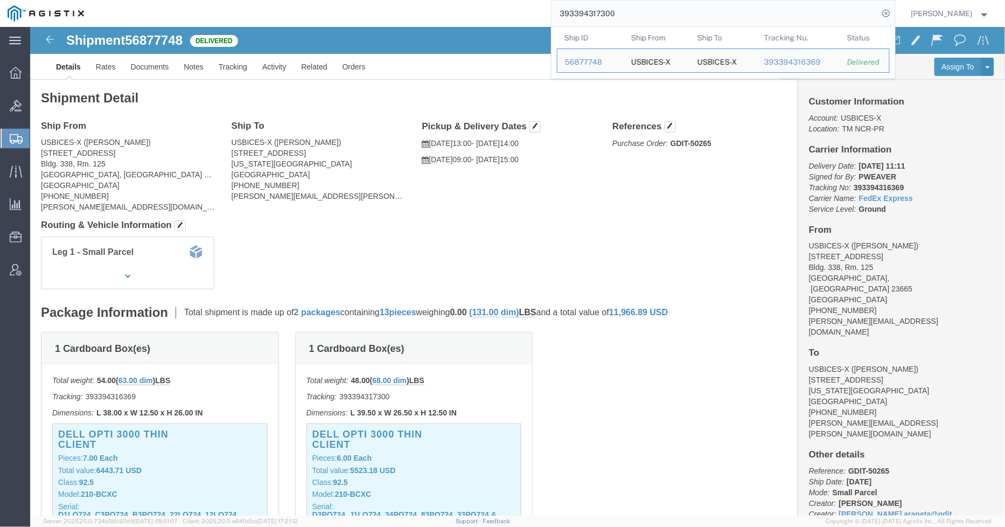
drag, startPoint x: 629, startPoint y: 16, endPoint x: 524, endPoint y: 11, distance: 105.7
click at [524, 11] on div "393394317300 Ship ID Ship From Ship To Tracking Nu. Status Ship ID 56877748 Shi…" at bounding box center [494, 13] width 804 height 27
paste input "393095231412"
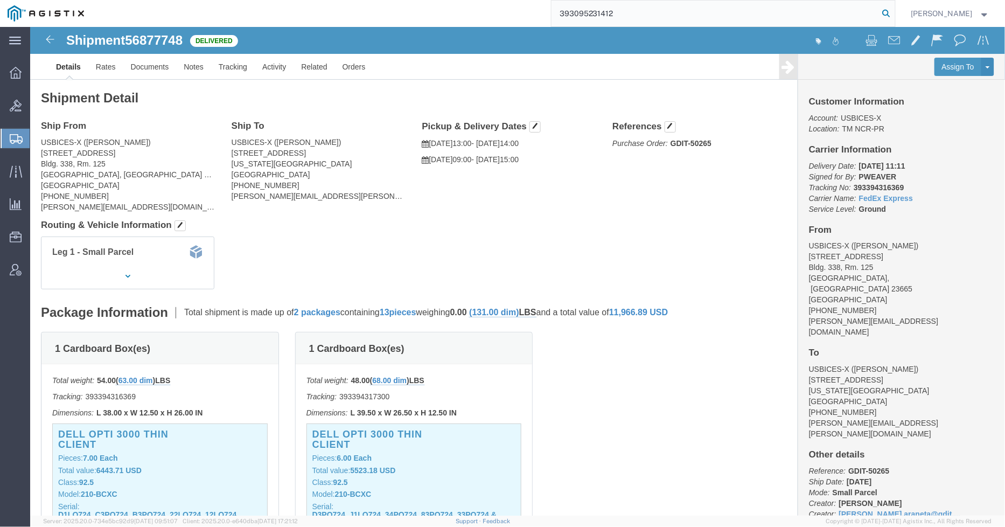
click at [894, 13] on icon at bounding box center [886, 13] width 15 height 15
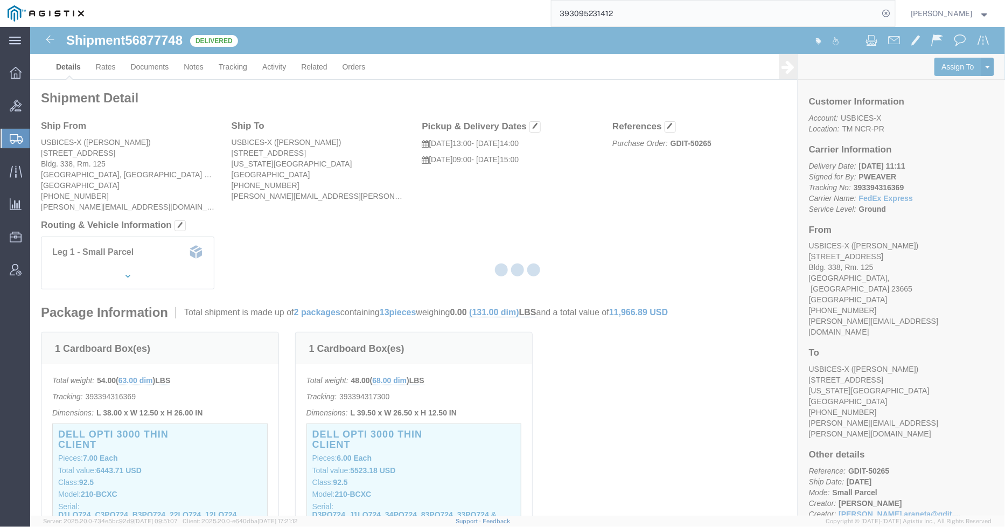
click at [731, 192] on div at bounding box center [517, 271] width 975 height 489
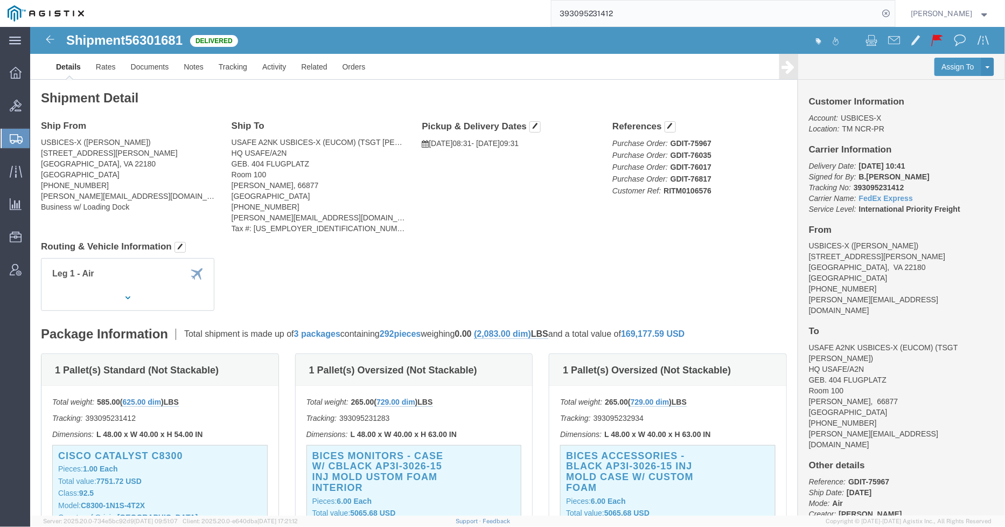
click div "Ship From USBICES-X ([PERSON_NAME]) [STREET_ADDRESS][PERSON_NAME] [PHONE_NUMBER…"
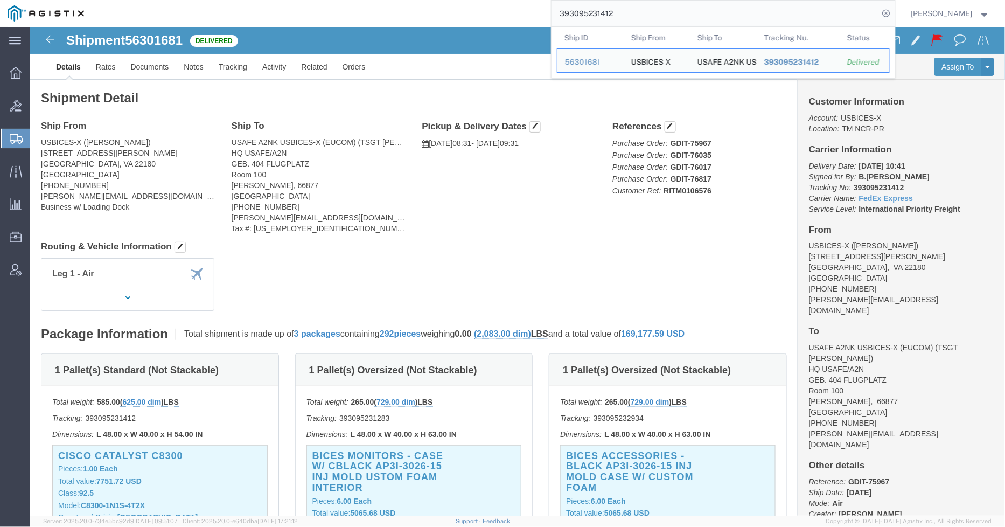
drag, startPoint x: 638, startPoint y: 12, endPoint x: 557, endPoint y: 12, distance: 80.3
click at [553, 12] on div "393095231412 Ship ID Ship From Ship To Tracking Nu. Status Ship ID 56301681 Shi…" at bounding box center [494, 13] width 804 height 27
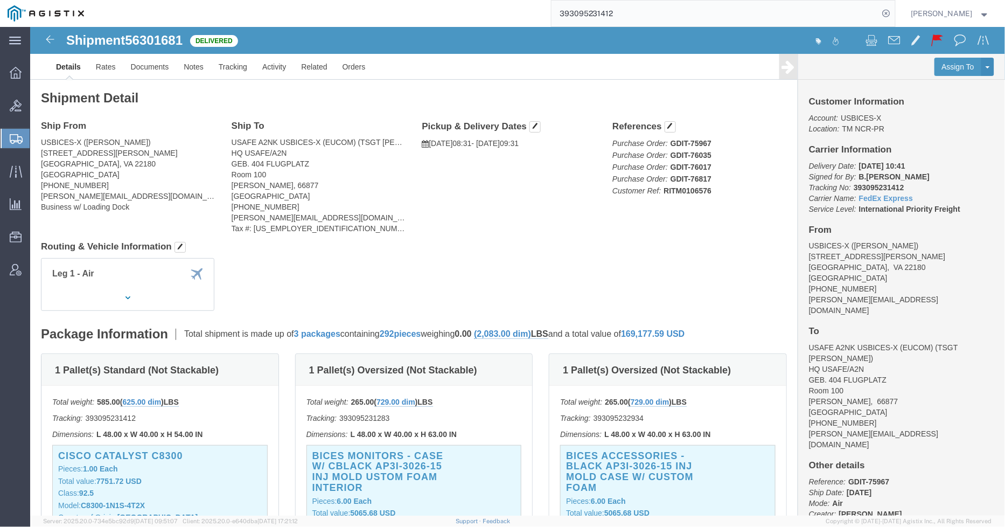
paste input "393394515758"
click at [894, 16] on icon at bounding box center [886, 13] width 15 height 15
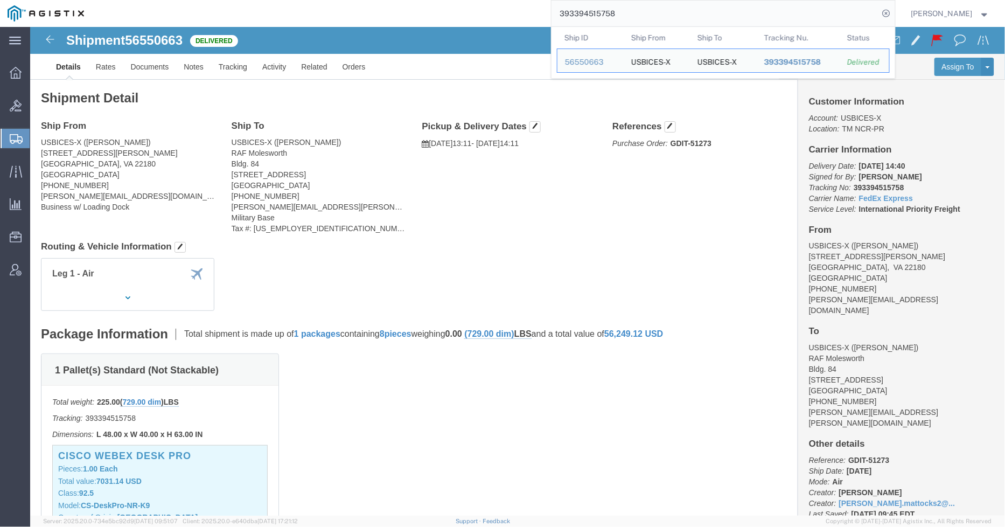
drag, startPoint x: 663, startPoint y: 17, endPoint x: 541, endPoint y: 12, distance: 121.9
click at [541, 12] on div "393394515758 Ship ID Ship From Ship To Tracking Nu. Status Ship ID 56550663 Shi…" at bounding box center [494, 13] width 804 height 27
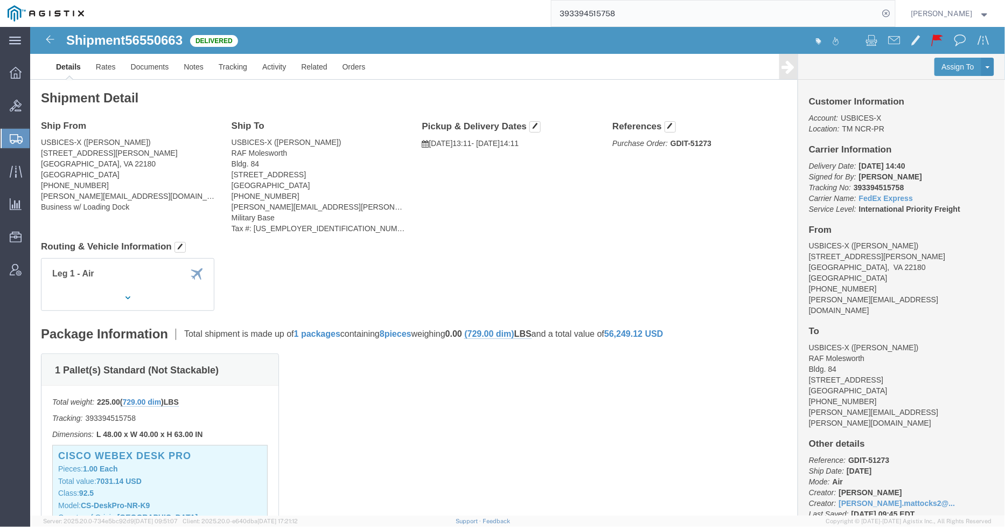
paste input "69349887"
type input "393693498878"
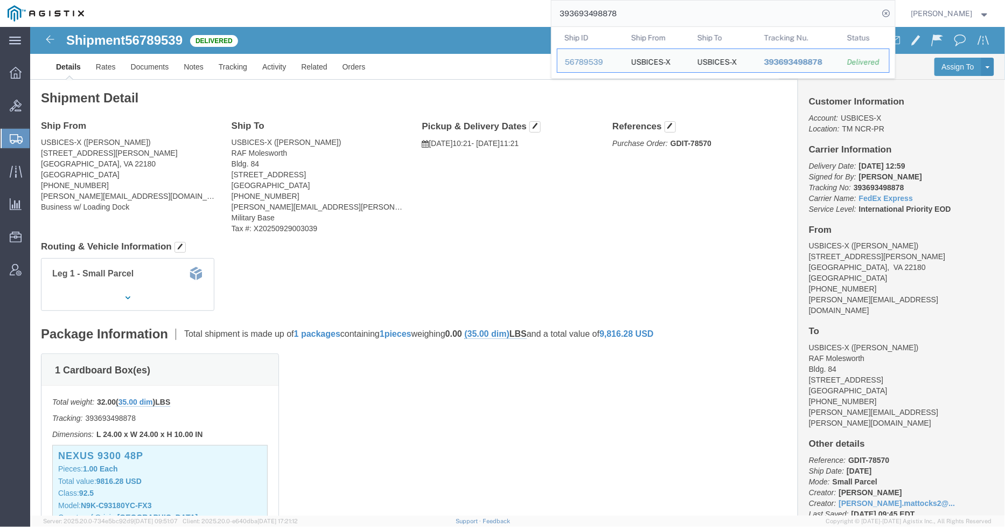
click at [6, 131] on div at bounding box center [16, 138] width 30 height 19
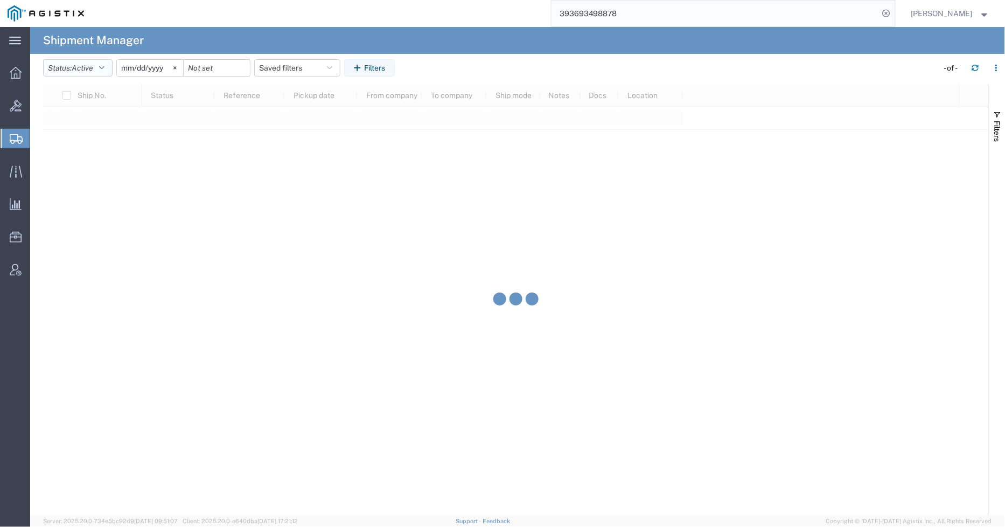
click at [93, 72] on span "Active" at bounding box center [83, 68] width 22 height 9
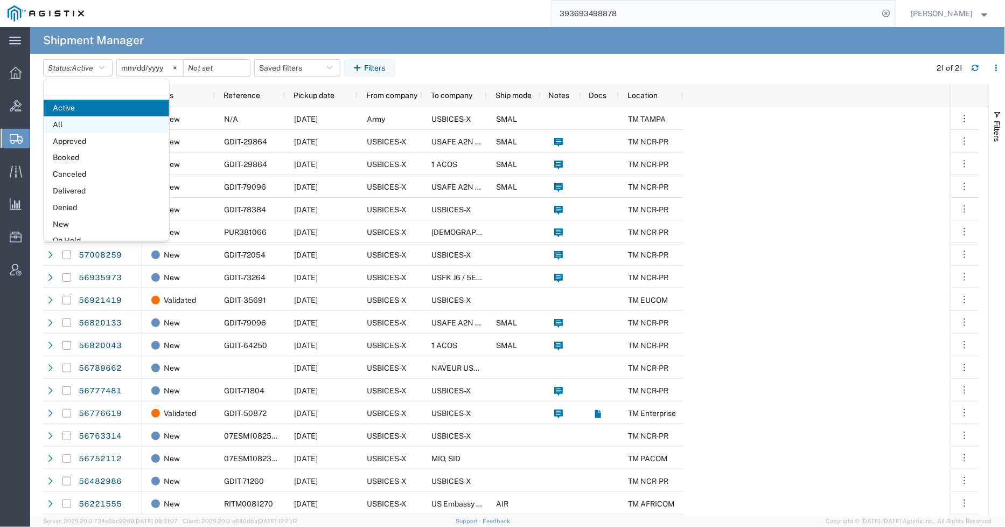
click at [87, 126] on span "All" at bounding box center [107, 124] width 126 height 17
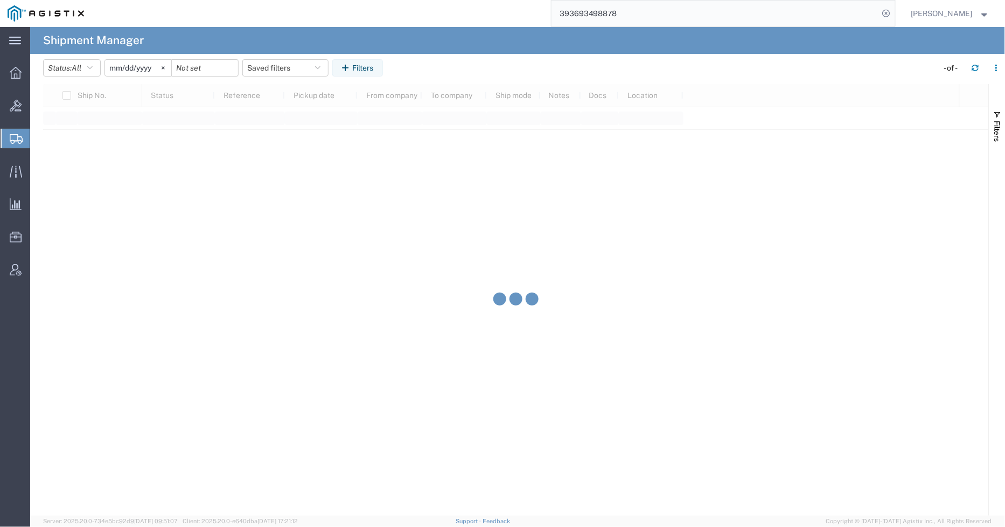
click at [128, 69] on input "[DATE]" at bounding box center [138, 68] width 66 height 16
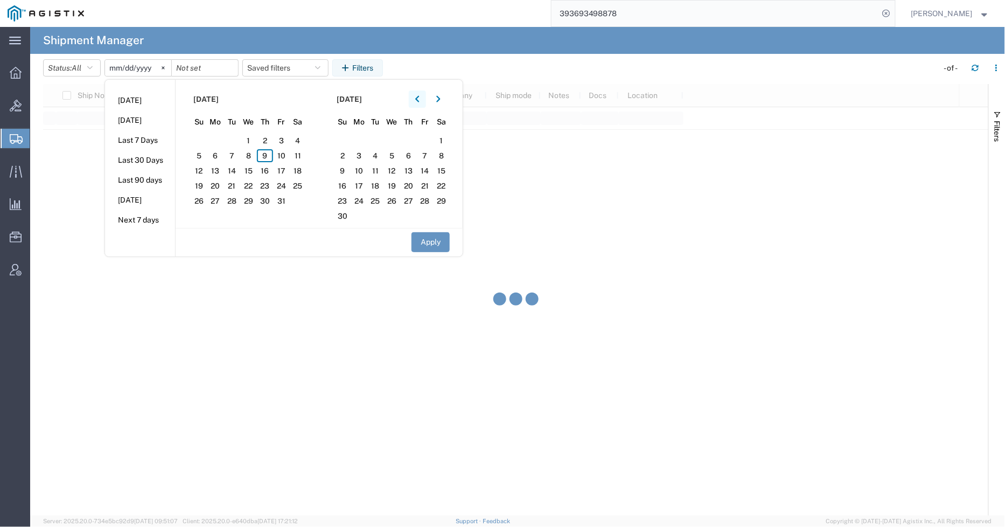
click at [420, 98] on icon "button" at bounding box center [417, 99] width 4 height 8
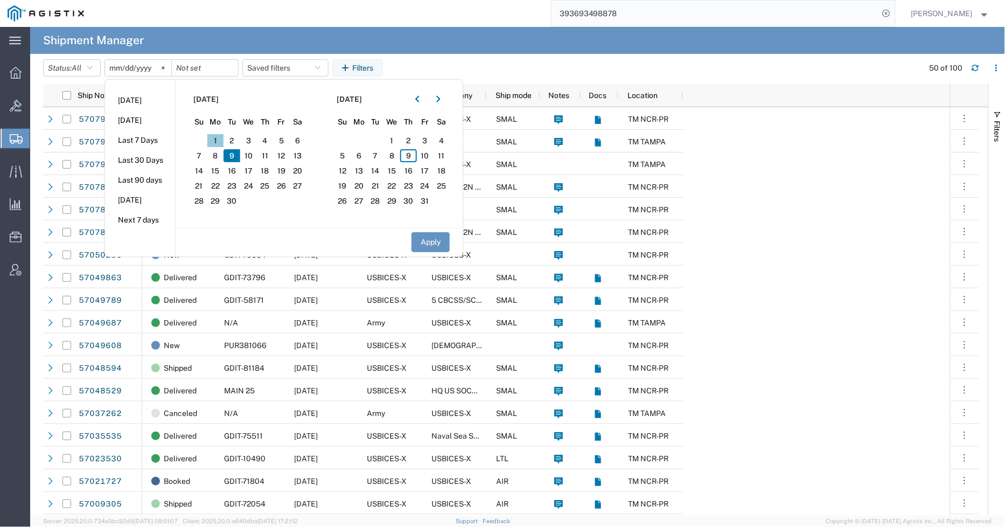
click at [219, 142] on span "1" at bounding box center [215, 140] width 17 height 13
click at [234, 195] on span "30" at bounding box center [232, 200] width 17 height 13
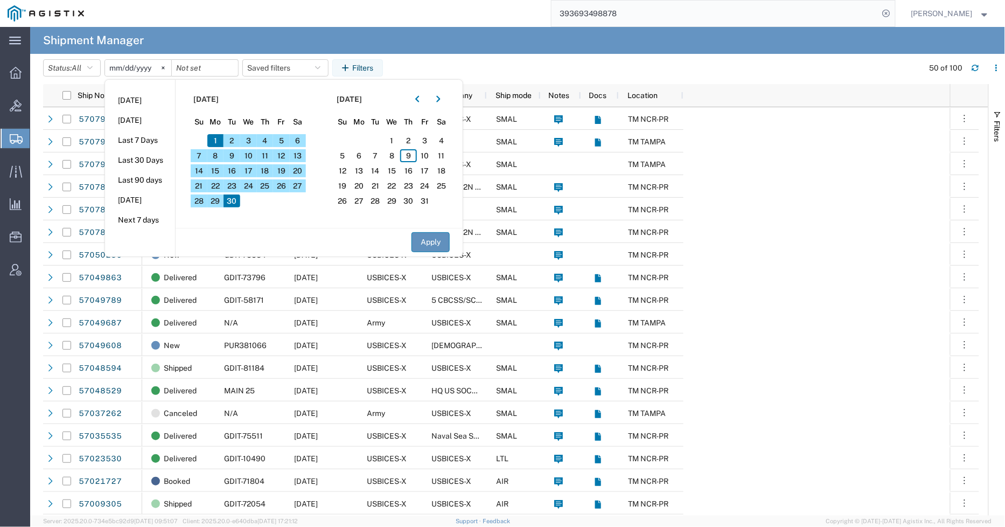
click at [426, 246] on button "Apply" at bounding box center [431, 242] width 38 height 20
type input "[DATE]"
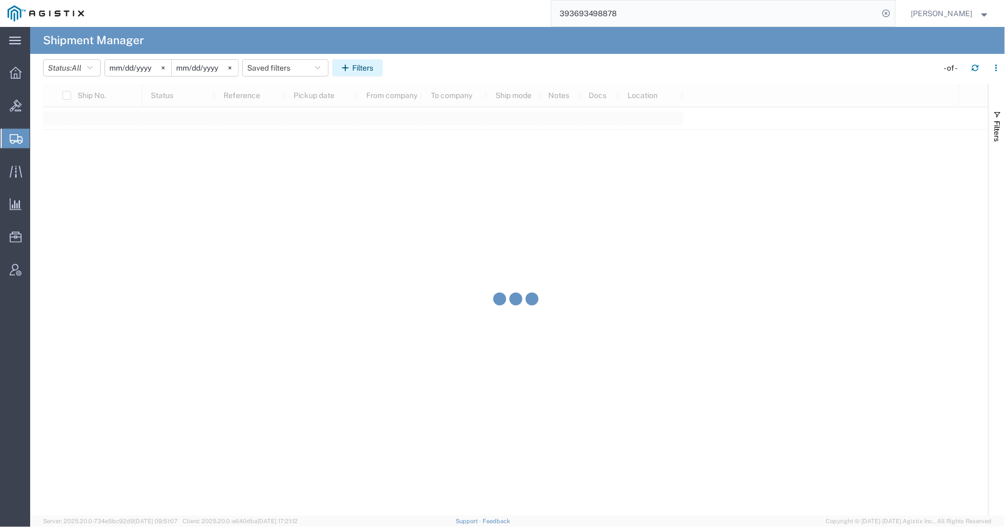
click at [367, 67] on button "Filters" at bounding box center [357, 67] width 51 height 17
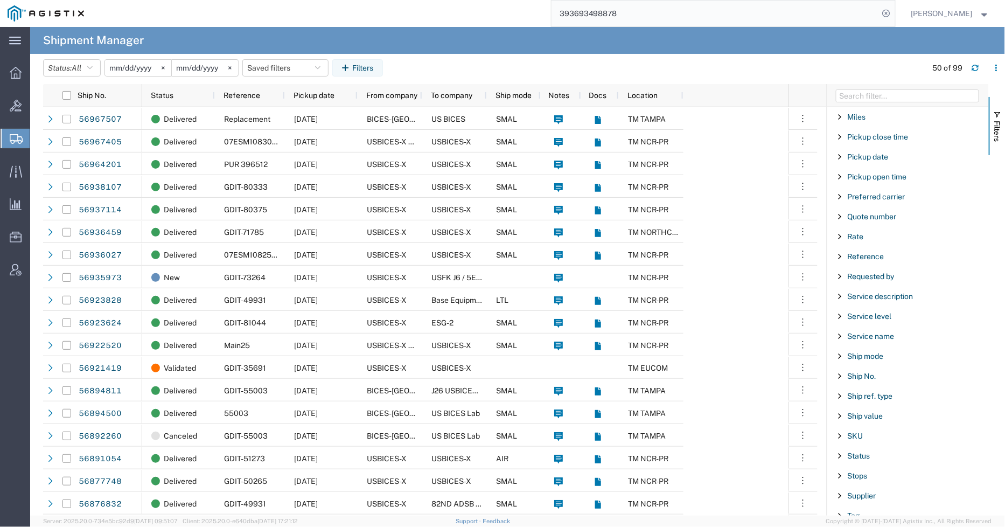
scroll to position [718, 0]
click at [870, 396] on span "Status" at bounding box center [859, 396] width 23 height 9
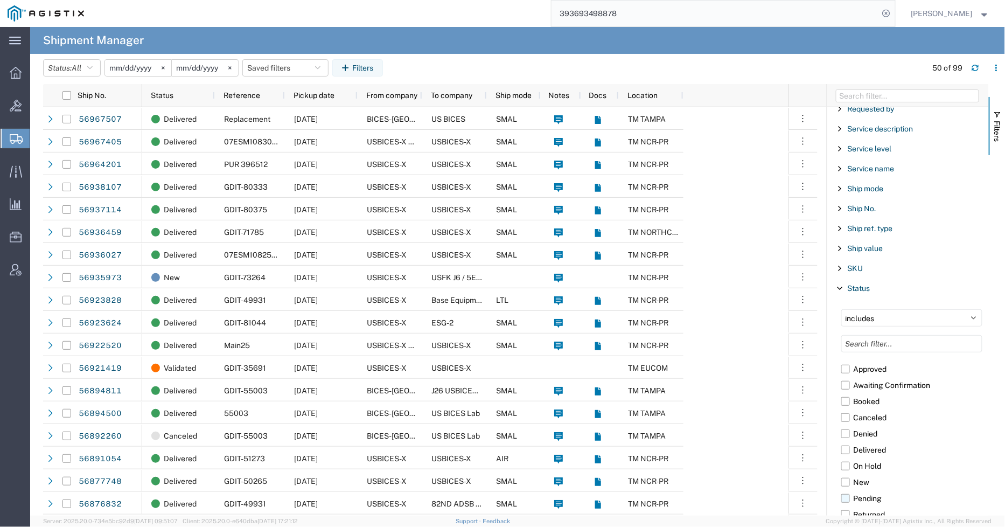
scroll to position [957, 0]
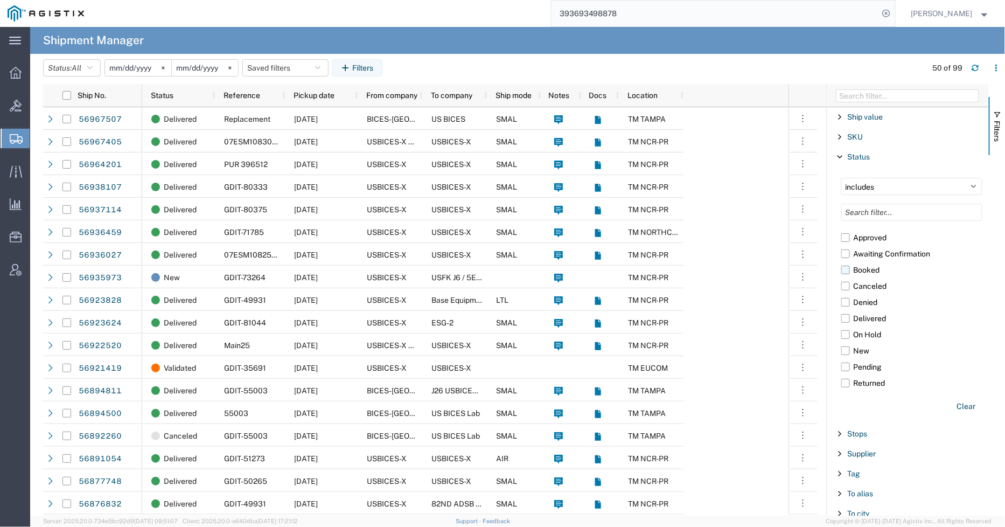
click at [847, 274] on label "Booked" at bounding box center [911, 270] width 141 height 16
click at [0, 0] on input "Booked" at bounding box center [0, 0] width 0 height 0
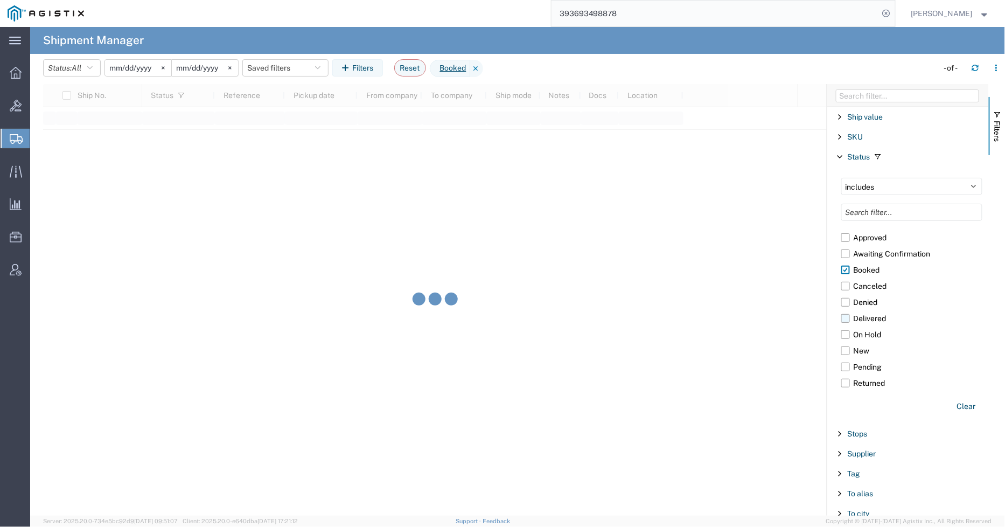
click at [847, 325] on label "Delivered" at bounding box center [911, 318] width 141 height 16
click at [0, 0] on input "Delivered" at bounding box center [0, 0] width 0 height 0
click at [846, 351] on label "Shipped" at bounding box center [911, 348] width 141 height 16
click at [0, 0] on input "Shipped" at bounding box center [0, 0] width 0 height 0
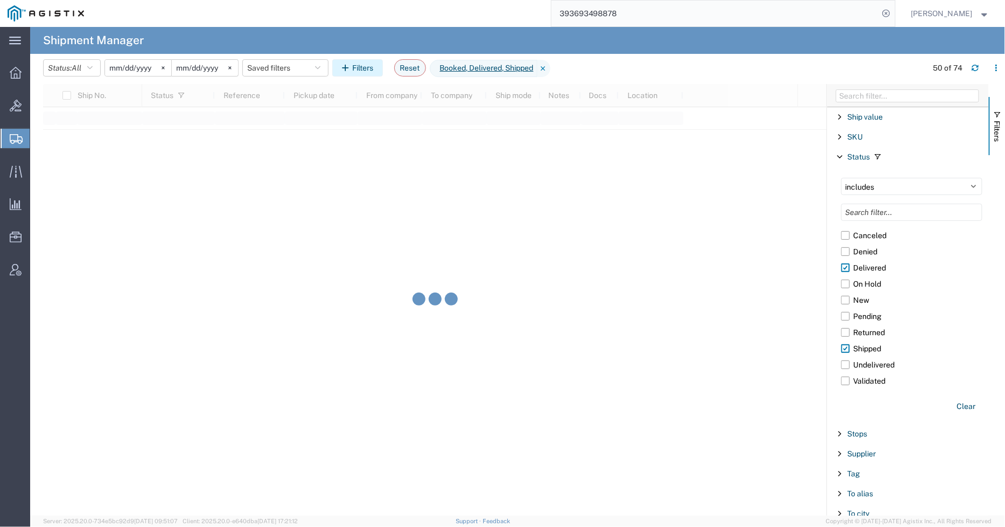
click at [358, 72] on button "Filters" at bounding box center [357, 67] width 51 height 17
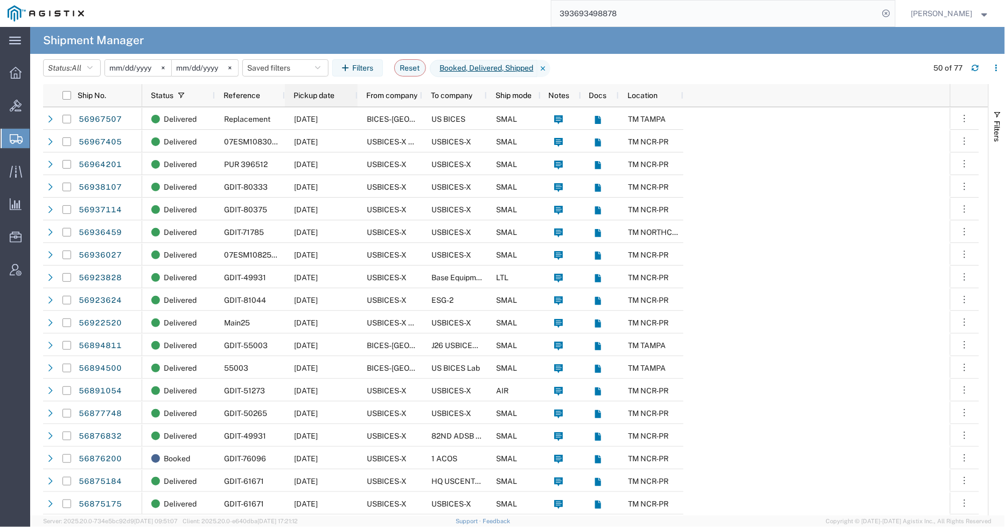
click at [314, 97] on span "Pickup date" at bounding box center [314, 95] width 41 height 9
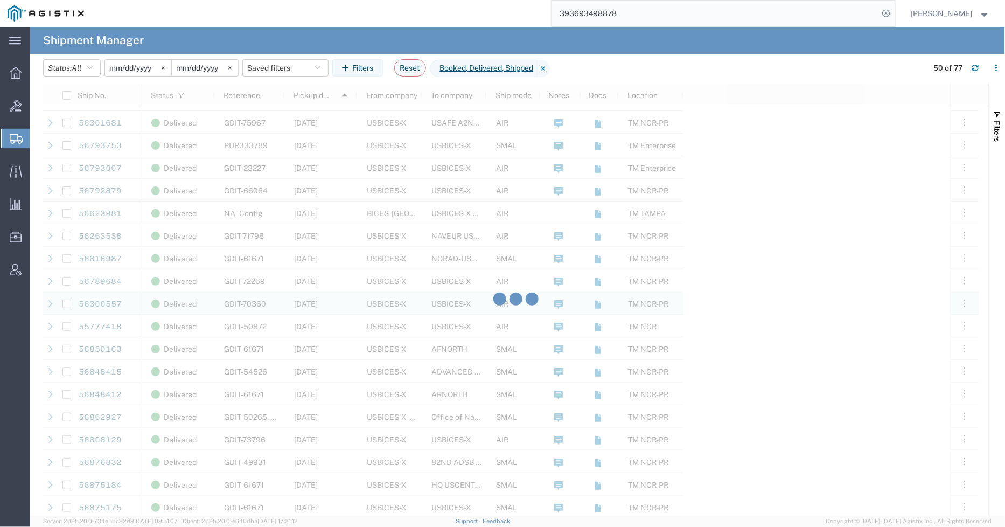
scroll to position [658, 0]
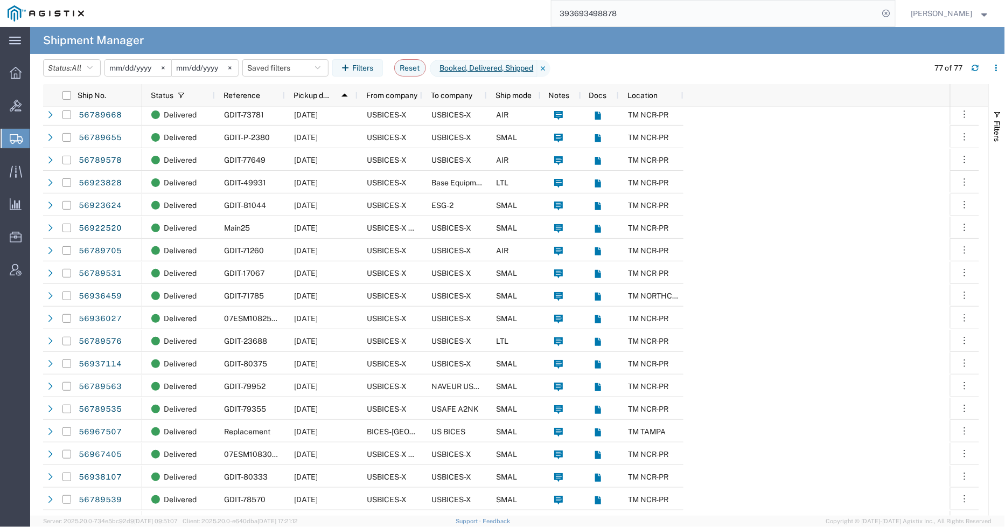
scroll to position [1333, 0]
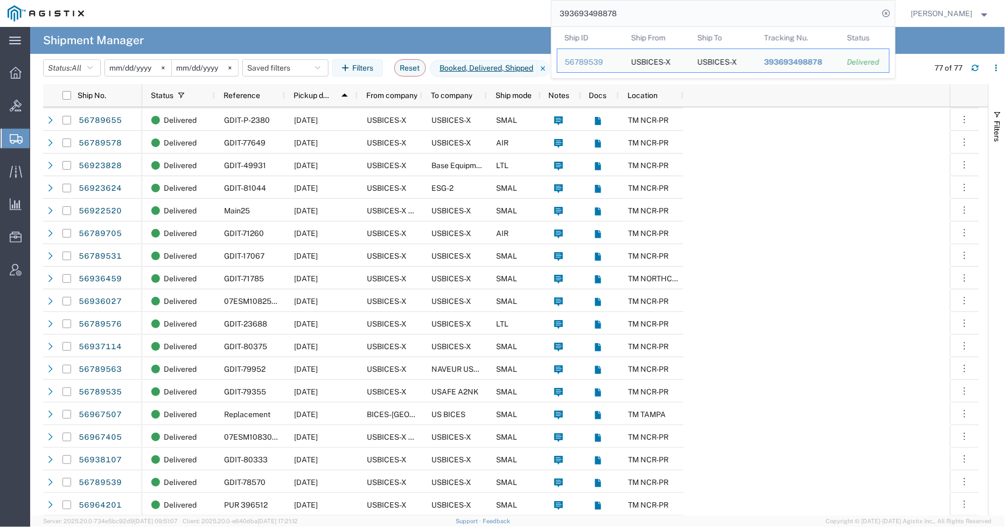
click at [656, 17] on input "393693498878" at bounding box center [715, 14] width 327 height 26
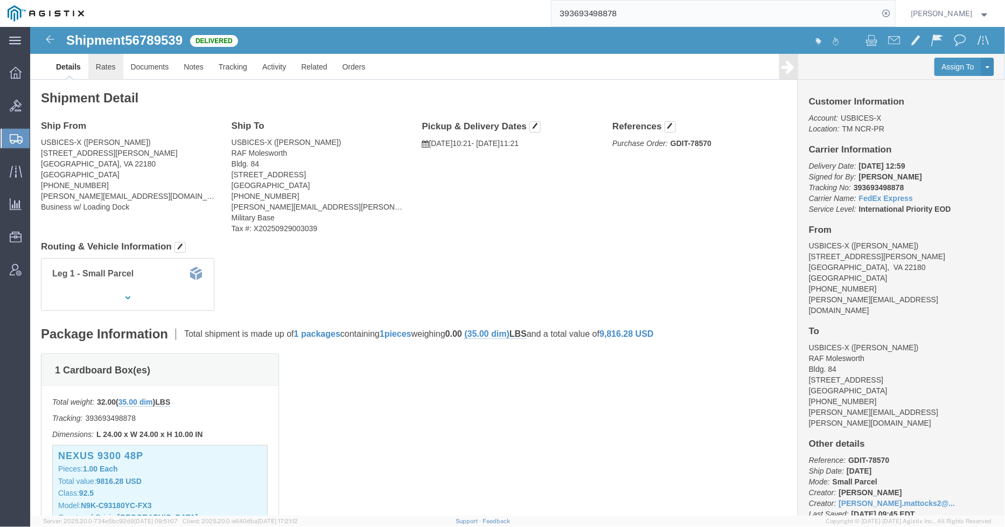
click link "Rates"
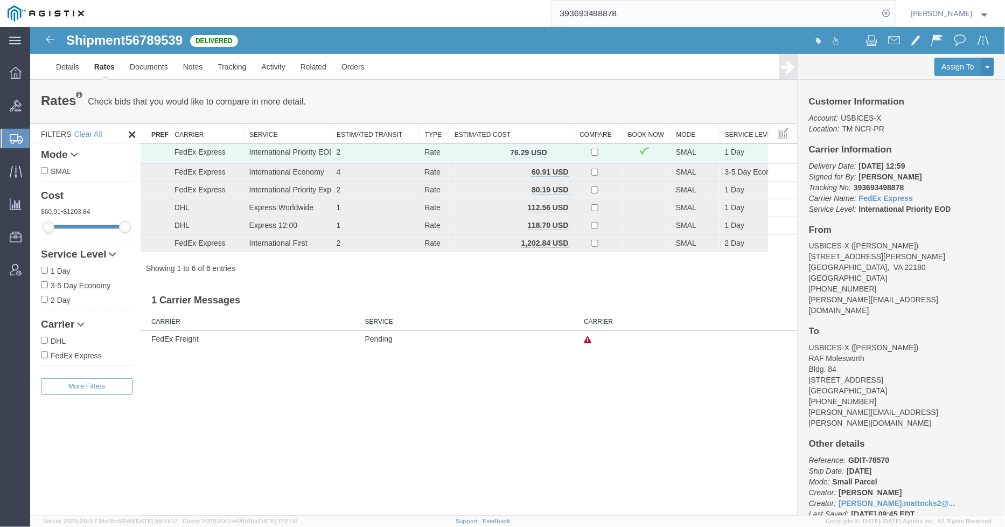
drag, startPoint x: 639, startPoint y: 13, endPoint x: 501, endPoint y: 6, distance: 137.6
click at [501, 6] on div "393693498878" at bounding box center [494, 13] width 804 height 27
paste input "393501066190"
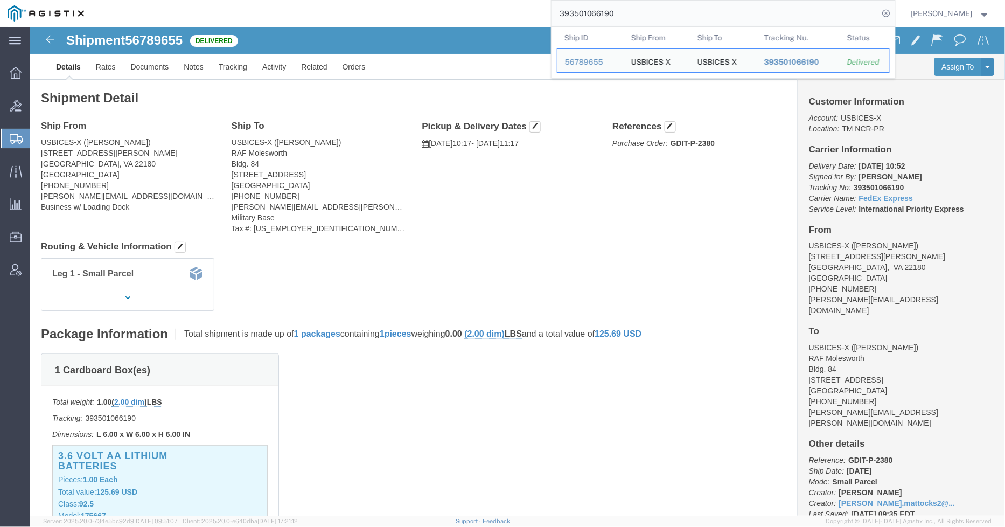
drag, startPoint x: 590, startPoint y: 15, endPoint x: 545, endPoint y: 11, distance: 45.4
click at [545, 11] on div "393501066190 Ship ID Ship From Ship To Tracking Nu. Status Ship ID 56789655 Shi…" at bounding box center [494, 13] width 804 height 27
paste input "383669433"
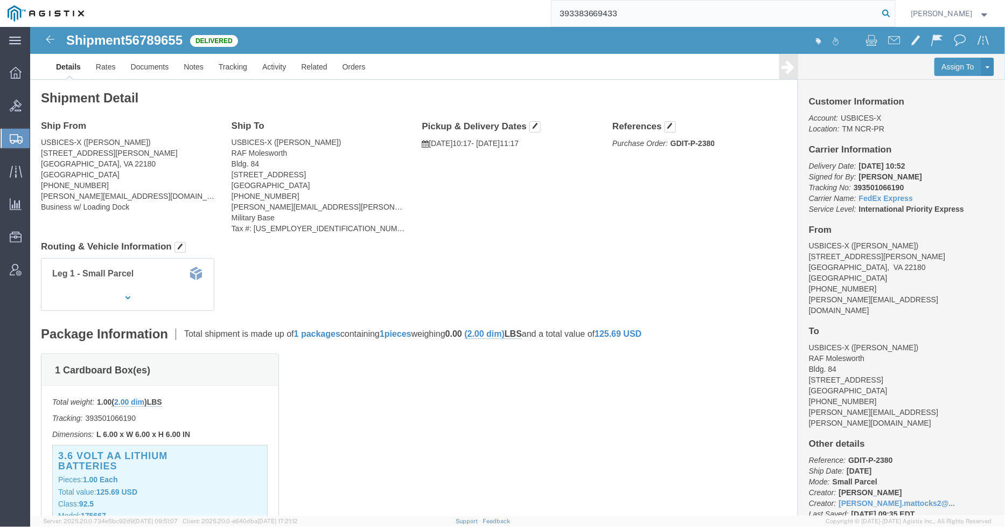
click at [894, 13] on icon at bounding box center [886, 13] width 15 height 15
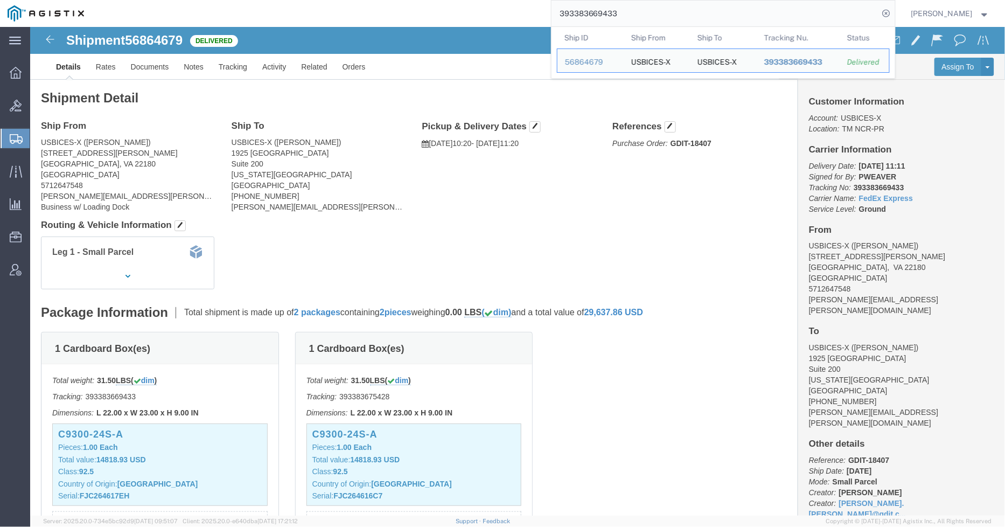
drag, startPoint x: 638, startPoint y: 19, endPoint x: 515, endPoint y: 15, distance: 123.4
click at [515, 15] on div "393383669433 Ship ID Ship From Ship To Tracking Nu. Status Ship ID 56864679 Shi…" at bounding box center [494, 13] width 804 height 27
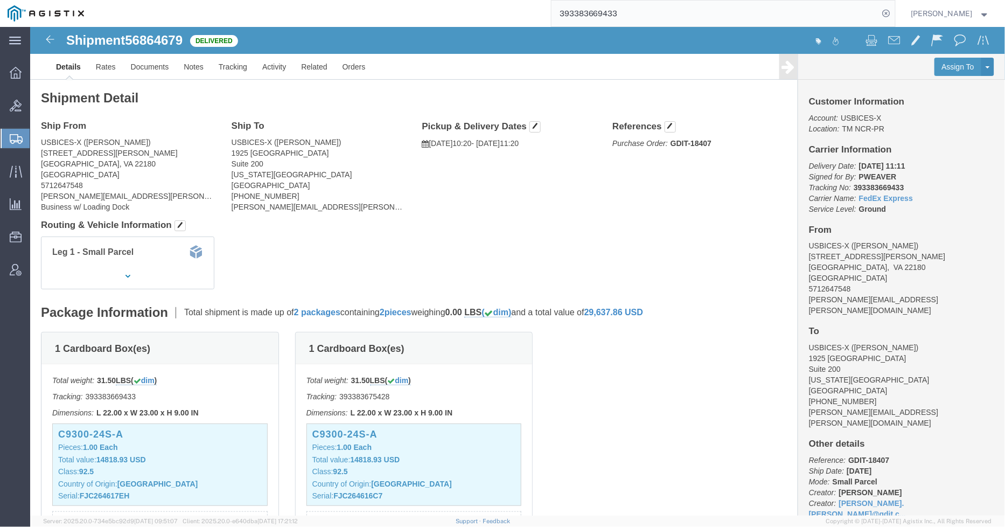
paste input "393549281205"
drag, startPoint x: 896, startPoint y: 11, endPoint x: 688, endPoint y: 421, distance: 459.1
click at [894, 11] on icon at bounding box center [886, 13] width 15 height 15
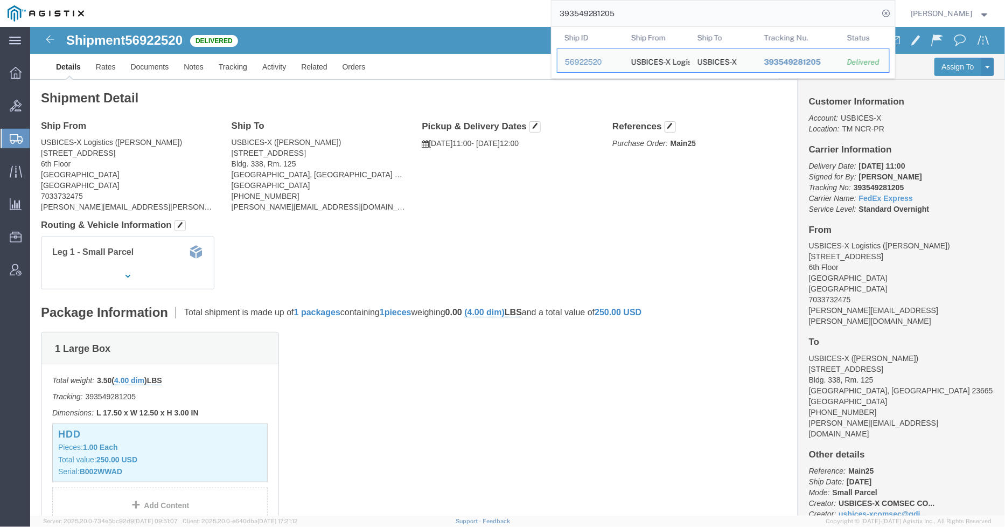
drag, startPoint x: 647, startPoint y: 10, endPoint x: 541, endPoint y: 12, distance: 106.1
click at [541, 12] on div "393549281205 Ship ID Ship From Ship To Tracking Nu. Status Ship ID 56922520 Shi…" at bounding box center [494, 13] width 804 height 27
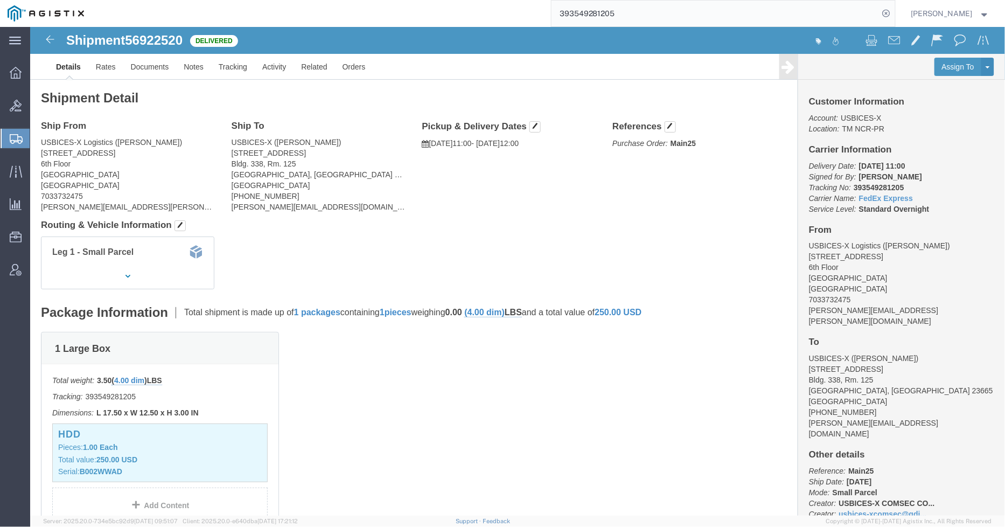
paste input "393264245106"
click at [894, 15] on icon at bounding box center [886, 13] width 15 height 15
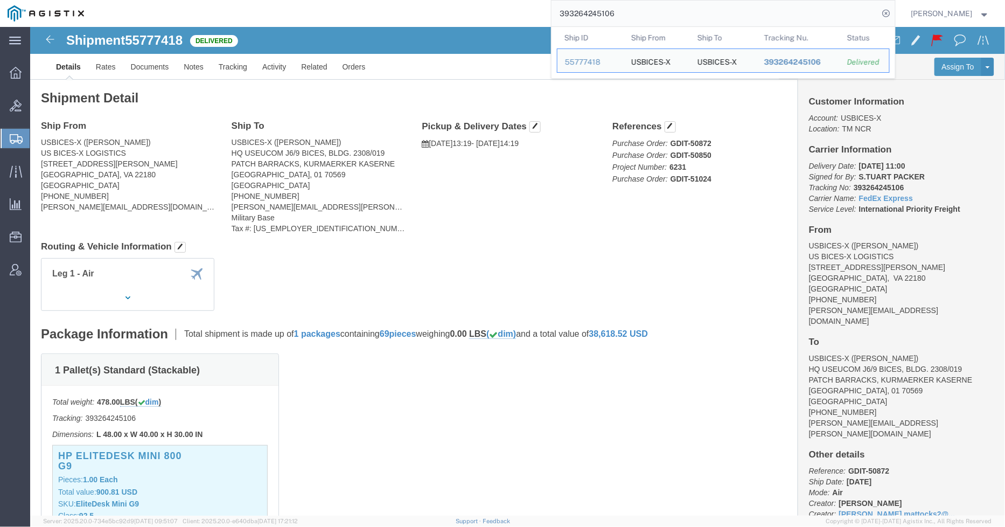
drag, startPoint x: 658, startPoint y: 16, endPoint x: 501, endPoint y: 20, distance: 156.3
click at [501, 20] on div "393264245106 Ship ID Ship From Ship To Tracking Nu. Status Ship ID 55777418 Shi…" at bounding box center [494, 13] width 804 height 27
click at [629, 13] on input "393264245106" at bounding box center [715, 14] width 327 height 26
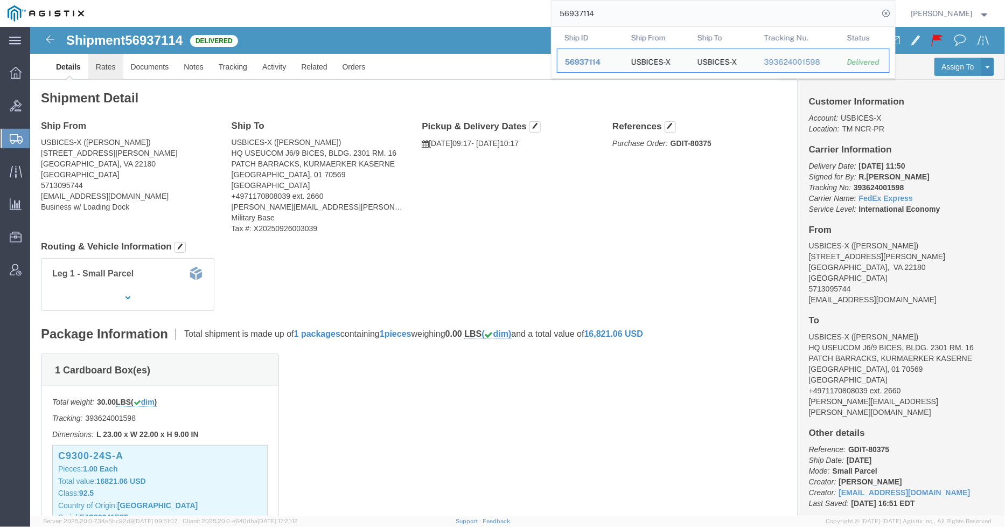
click link "Rates"
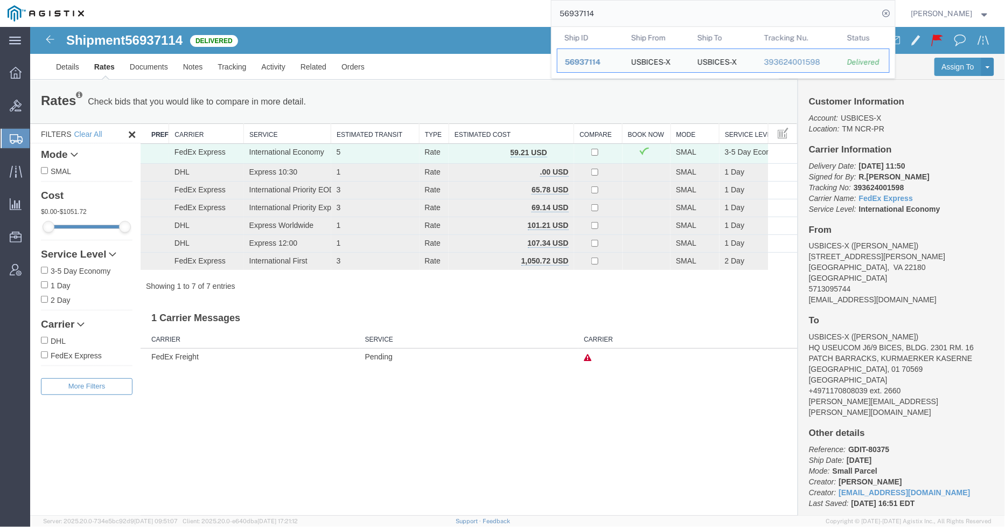
drag, startPoint x: 615, startPoint y: 12, endPoint x: 556, endPoint y: 13, distance: 58.2
click at [556, 13] on div "56937114 Ship ID Ship From Ship To Tracking Nu. Status Ship ID 56937114 Ship Fr…" at bounding box center [494, 13] width 804 height 27
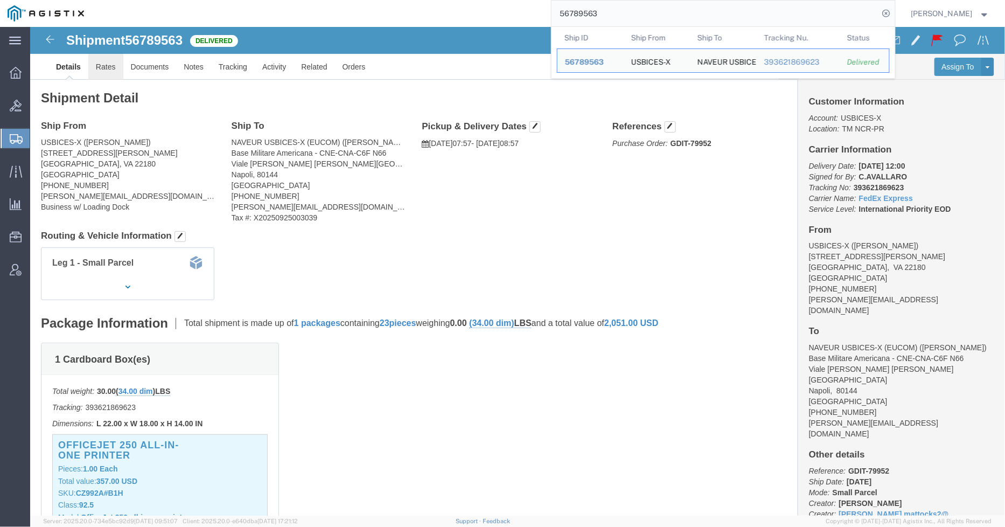
click link "Rates"
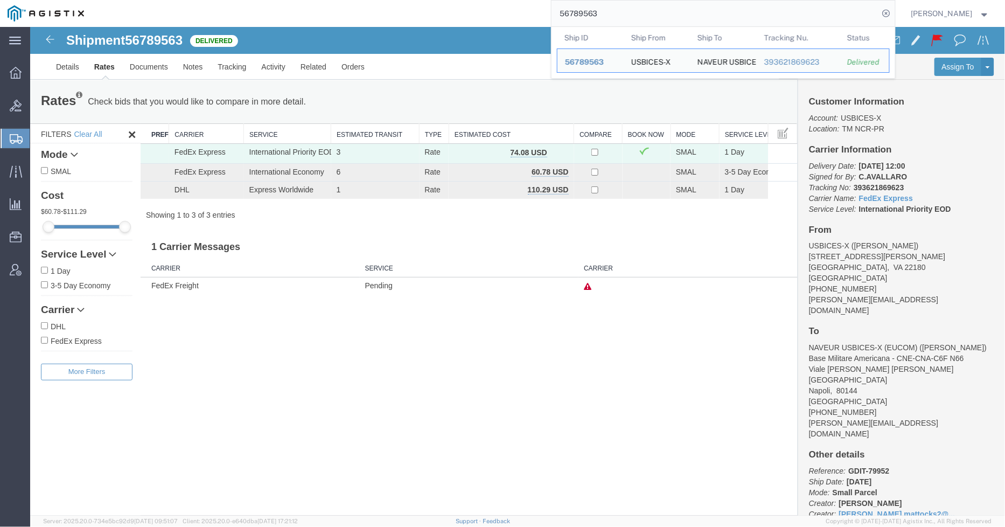
drag, startPoint x: 621, startPoint y: 11, endPoint x: 572, endPoint y: 12, distance: 49.6
click at [572, 12] on input "56789563" at bounding box center [715, 14] width 327 height 26
type input "5"
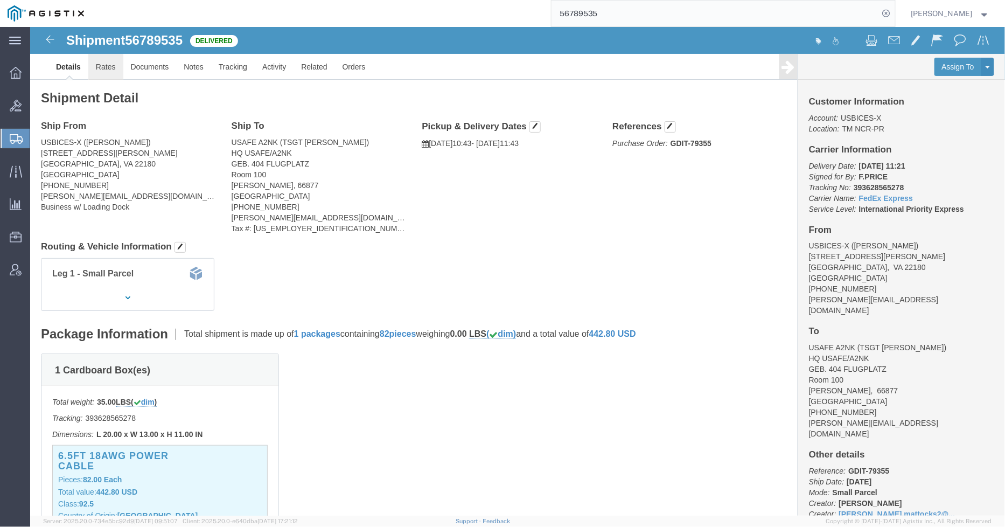
click link "Rates"
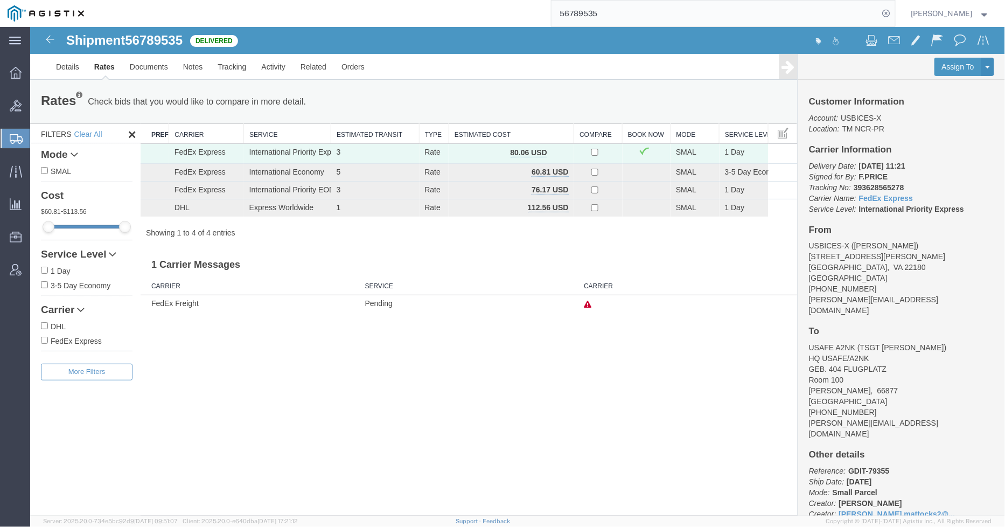
click at [573, 13] on input "56789535" at bounding box center [715, 14] width 327 height 26
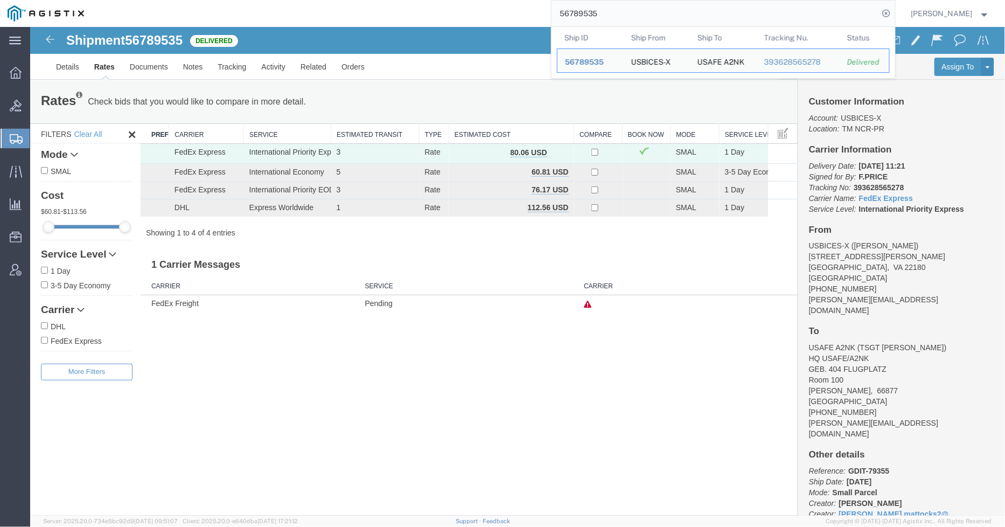
type input "5"
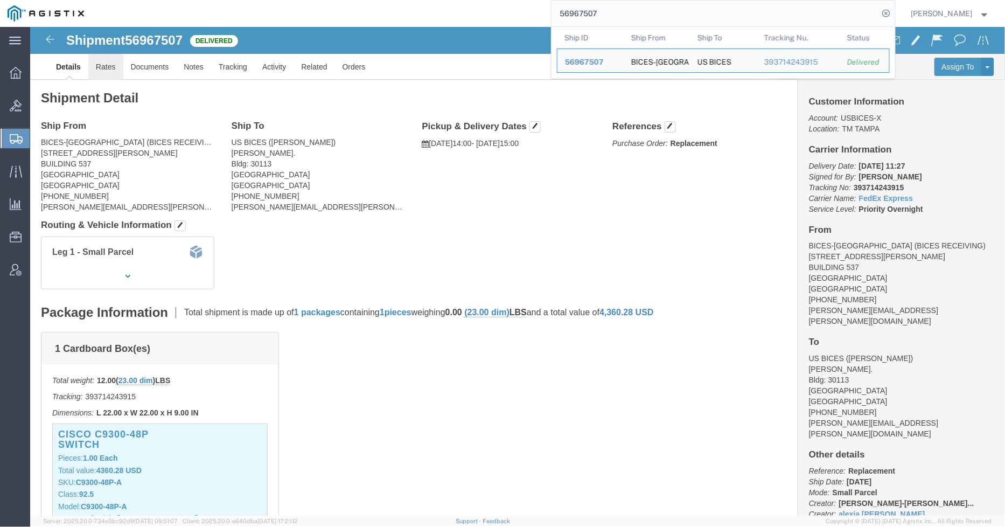
click link "Rates"
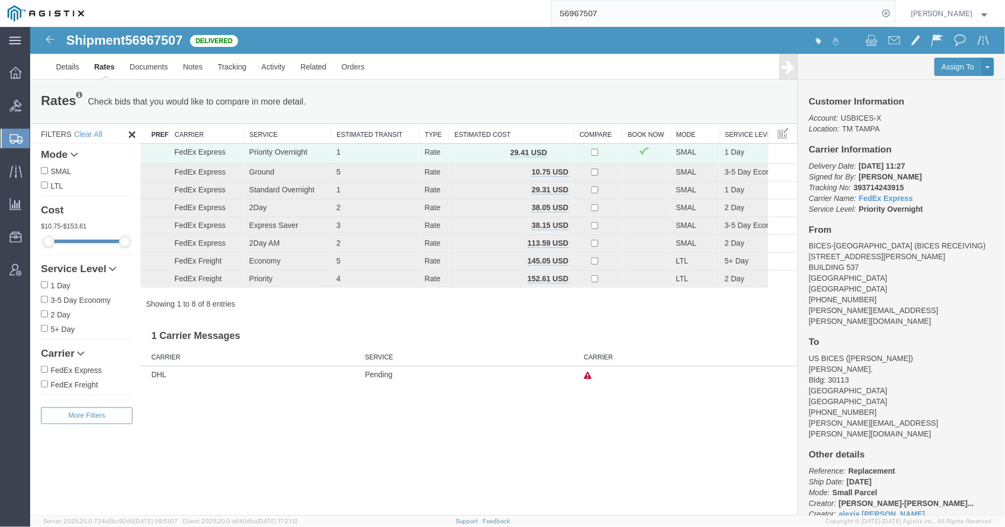
drag, startPoint x: 638, startPoint y: 13, endPoint x: 543, endPoint y: 13, distance: 94.8
click at [543, 13] on div "56967507" at bounding box center [494, 13] width 804 height 27
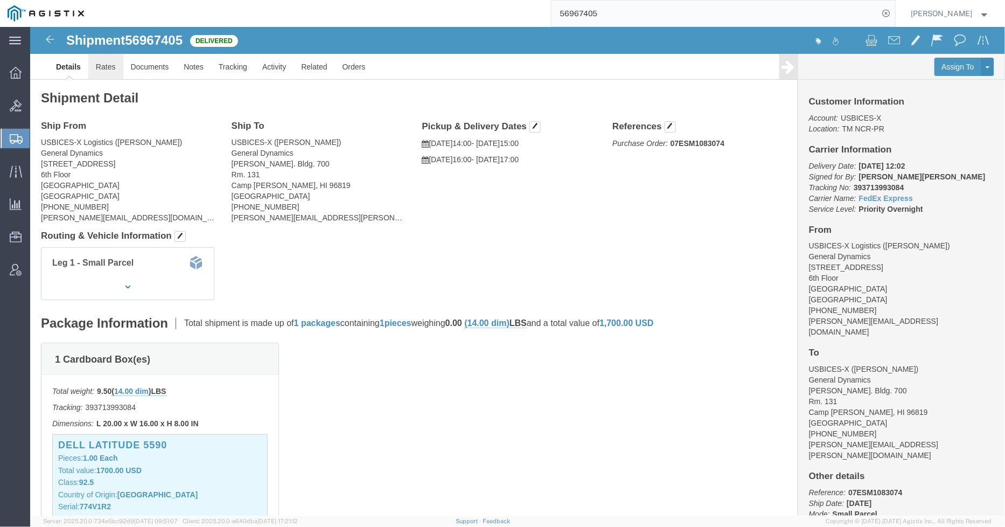
click link "Rates"
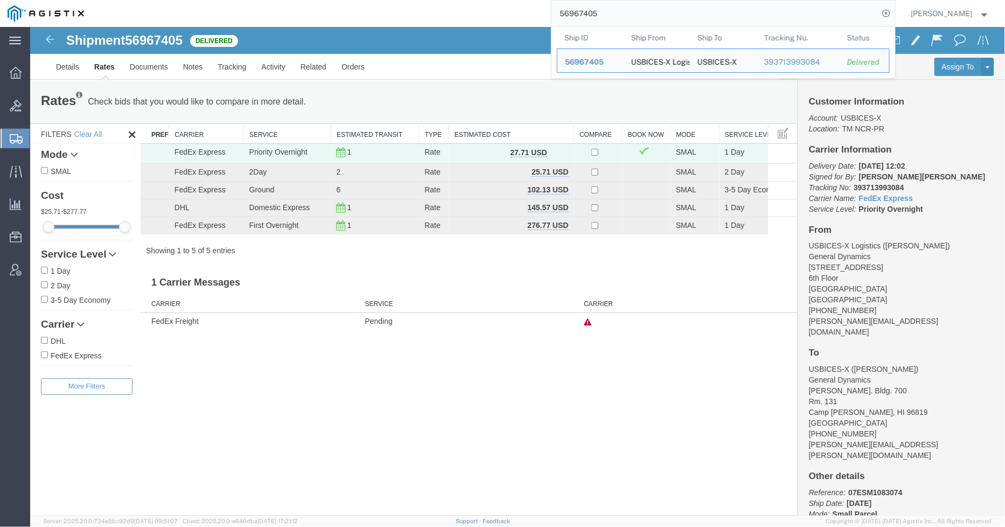
drag, startPoint x: 640, startPoint y: 17, endPoint x: 569, endPoint y: 9, distance: 71.0
click at [569, 9] on input "56967405" at bounding box center [715, 14] width 327 height 26
type input "5"
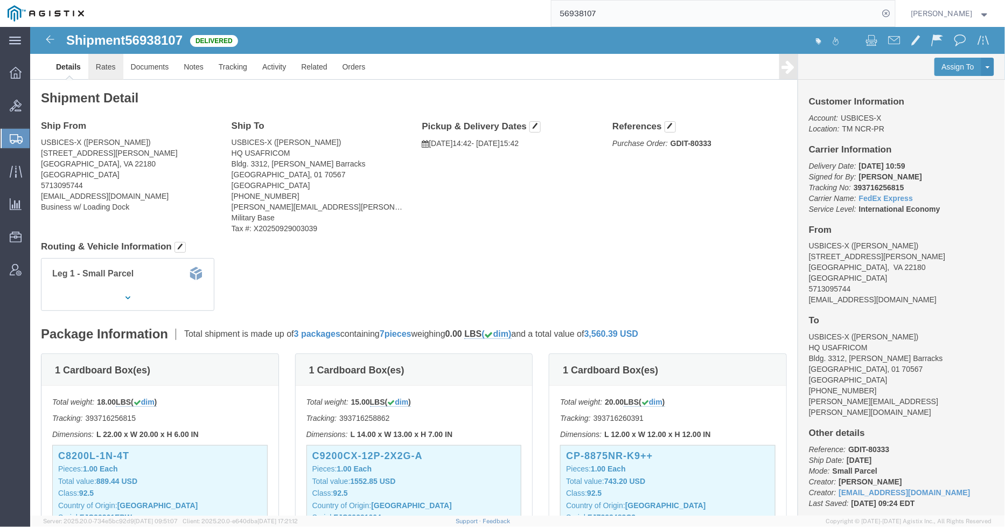
click link "Rates"
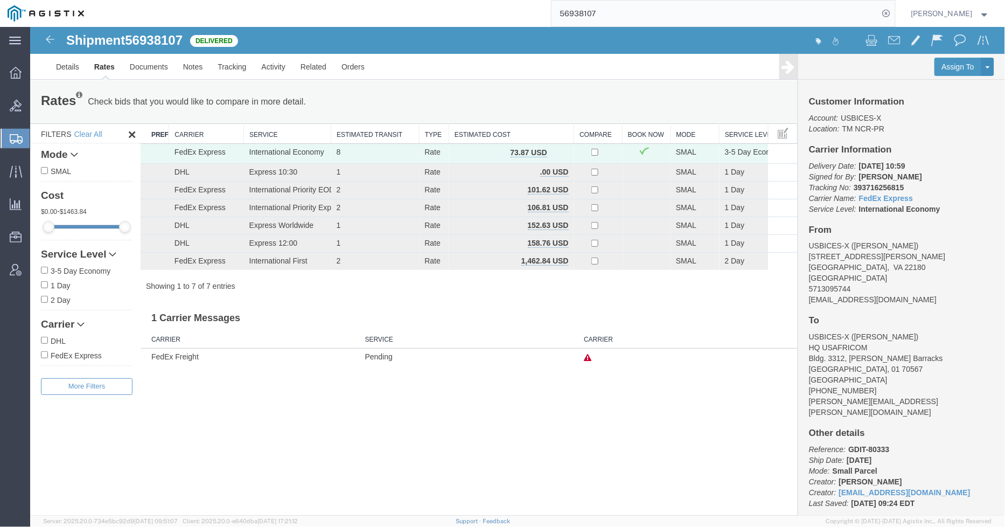
click at [669, 17] on input "56938107" at bounding box center [715, 14] width 327 height 26
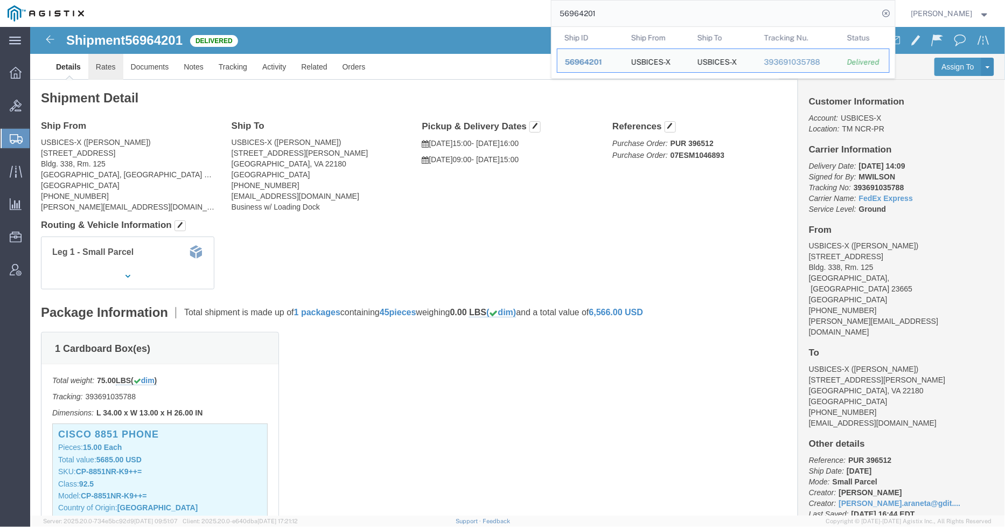
click link "Rates"
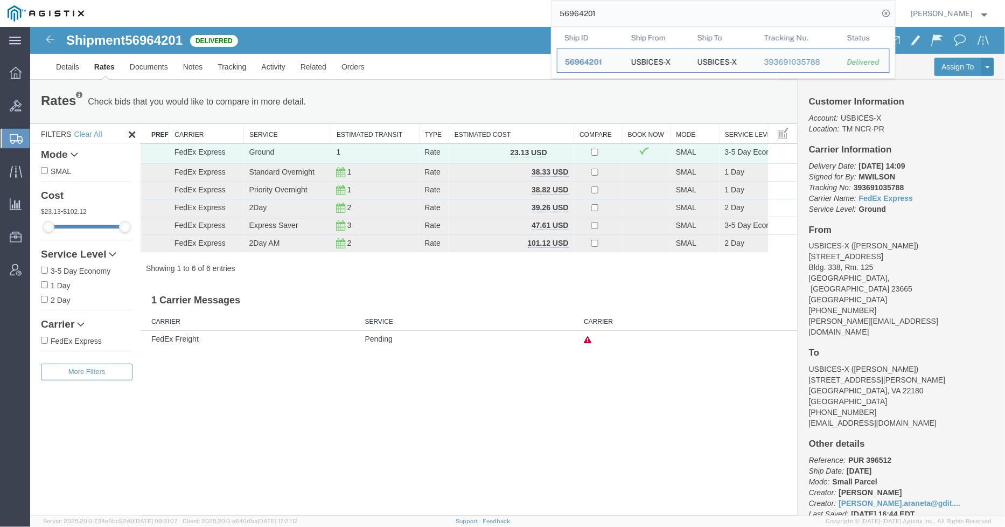
click at [499, 12] on div "56964201 Ship ID Ship From Ship To Tracking Nu. Status Ship ID 56964201 Ship Fr…" at bounding box center [494, 13] width 804 height 27
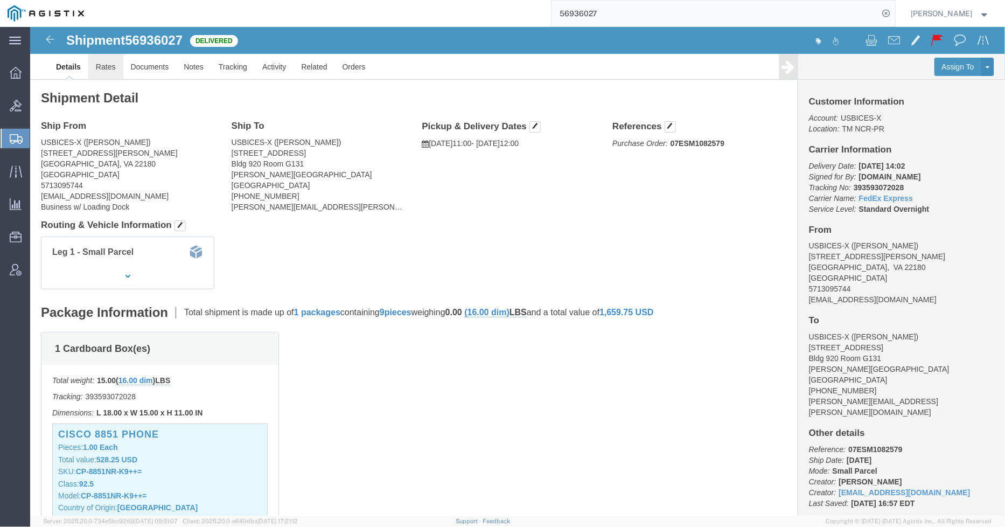
click link "Rates"
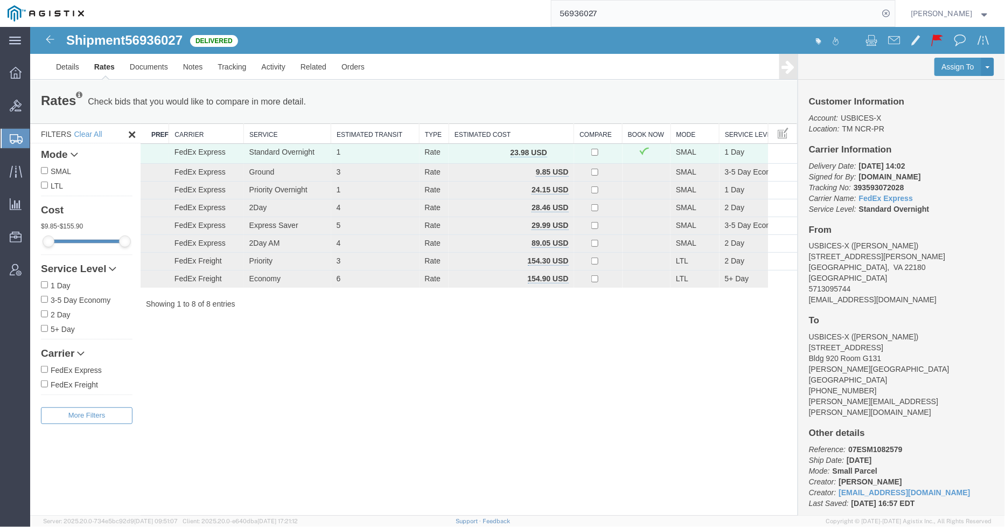
click at [633, 12] on input "56936027" at bounding box center [715, 14] width 327 height 26
type input "56936459"
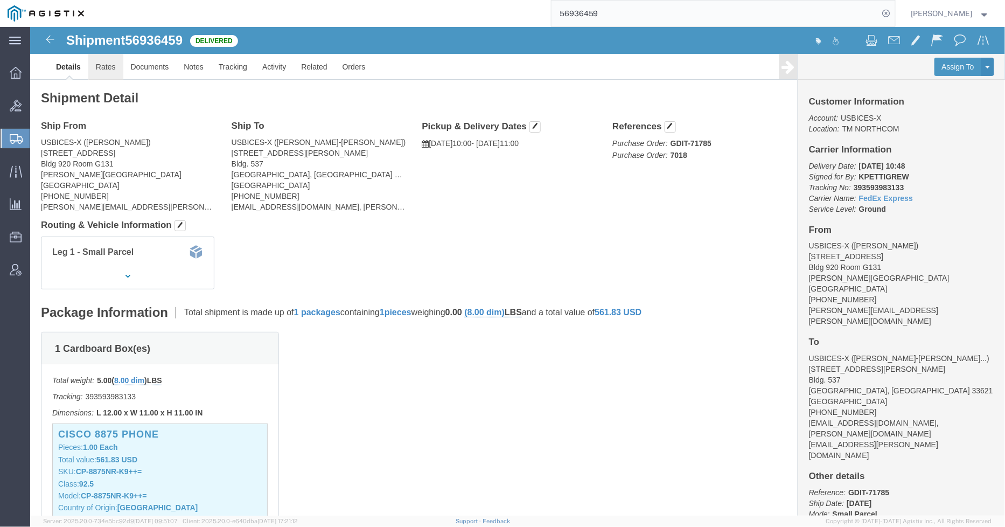
click link "Rates"
